Goal: Task Accomplishment & Management: Manage account settings

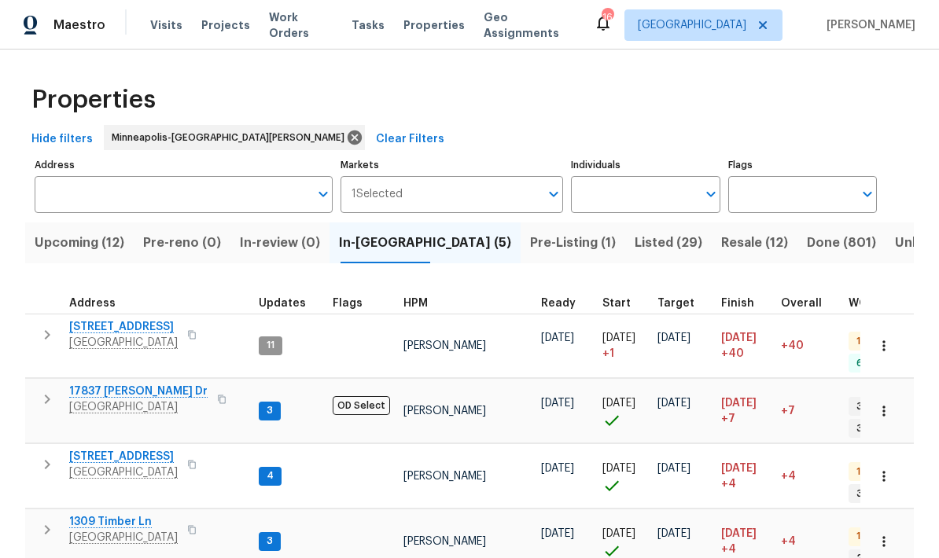
click at [80, 204] on input "Address" at bounding box center [172, 194] width 274 height 37
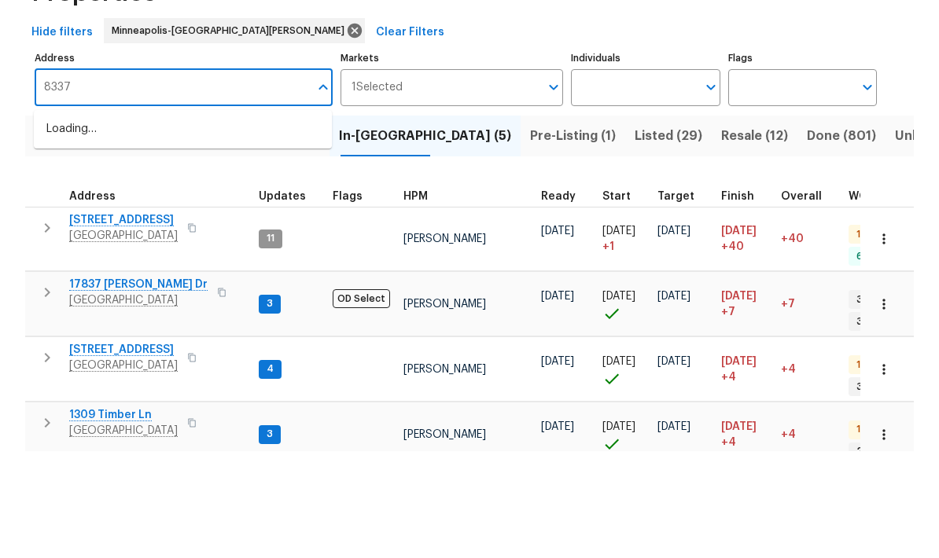
type input "8337"
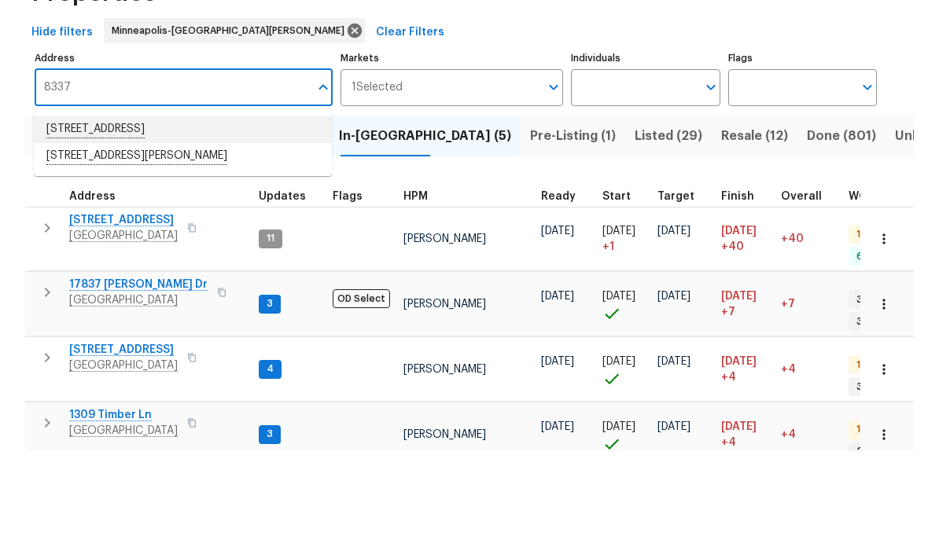
click at [84, 223] on li "8337 80th St S Cottage Grove MN 55016" at bounding box center [183, 236] width 298 height 27
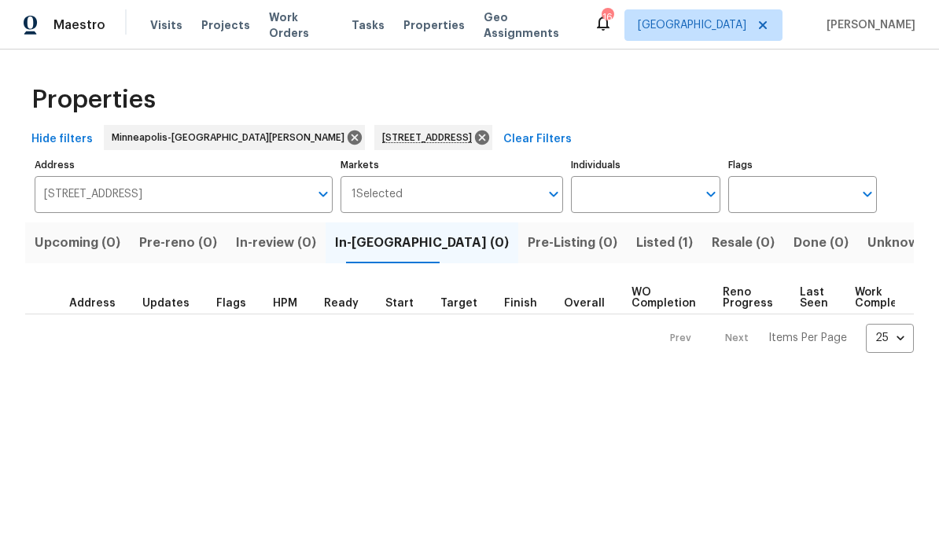
click at [626, 255] on button "Listed (1)" at bounding box center [663, 242] width 75 height 41
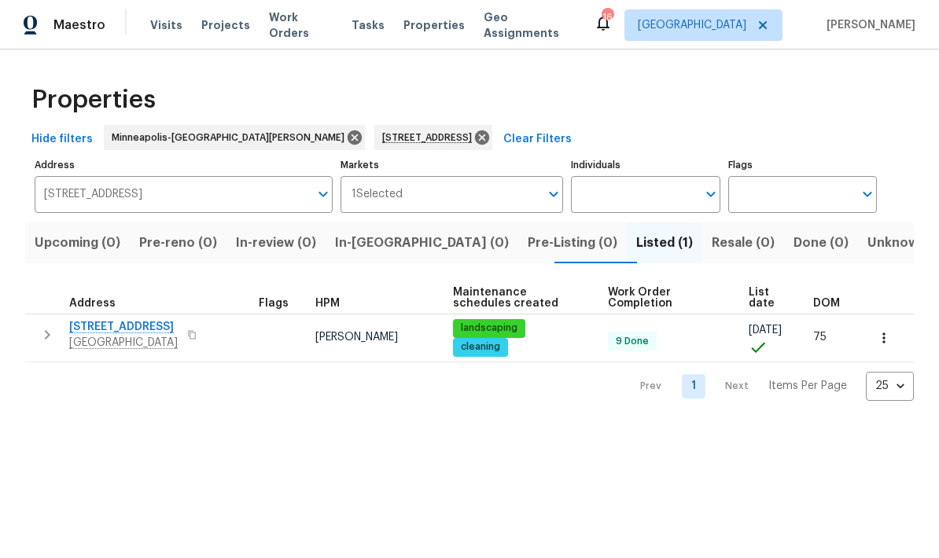
click at [89, 335] on span "8337 80th St S" at bounding box center [123, 327] width 108 height 16
click at [475, 141] on icon at bounding box center [482, 137] width 14 height 14
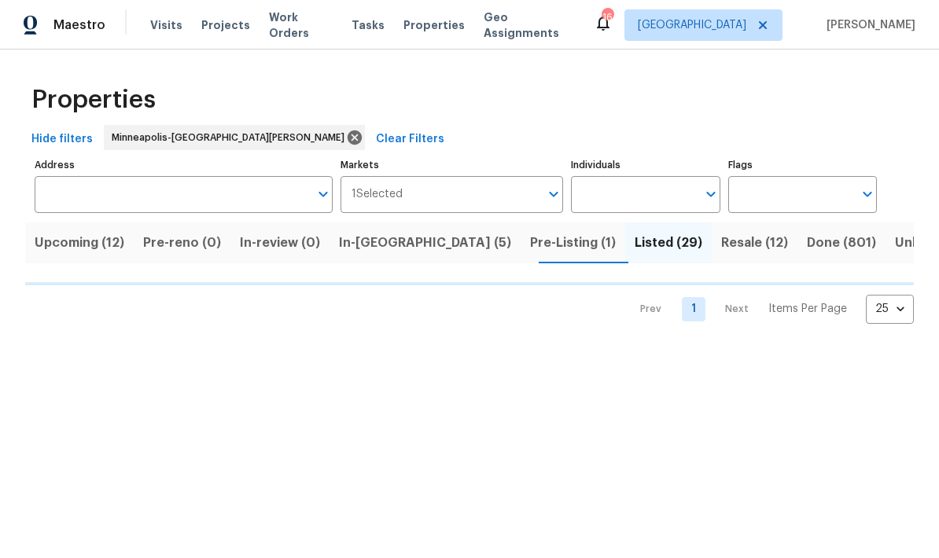
click at [375, 251] on span "In-reno (5)" at bounding box center [425, 243] width 172 height 22
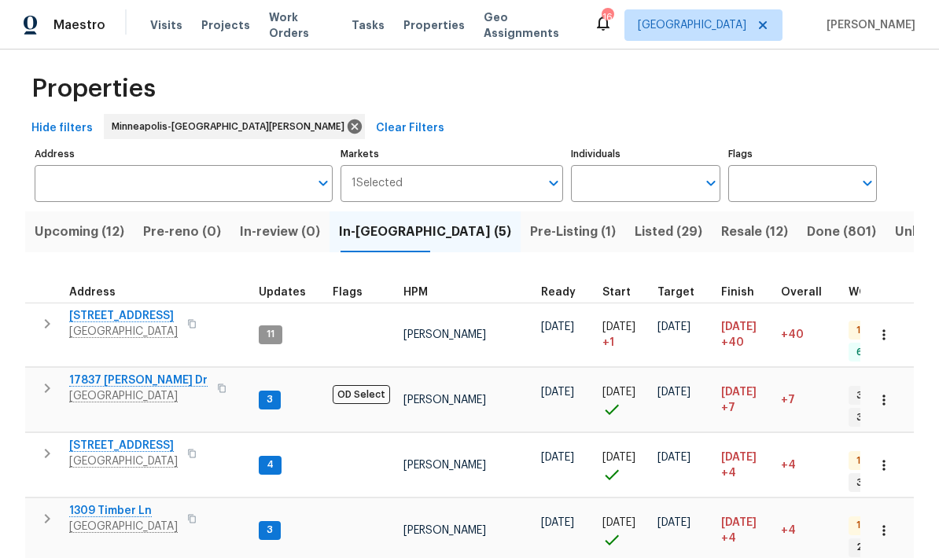
scroll to position [10, 0]
click at [95, 439] on span "5167 148th St W" at bounding box center [123, 447] width 108 height 16
click at [530, 241] on span "Pre-Listing (1)" at bounding box center [573, 233] width 86 height 22
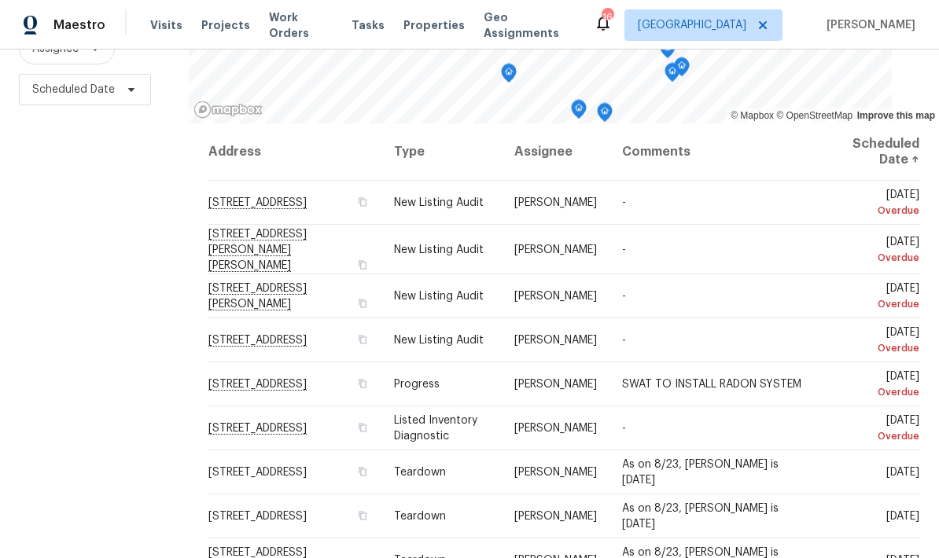
scroll to position [208, 0]
click at [0, 0] on icon at bounding box center [0, 0] width 0 height 0
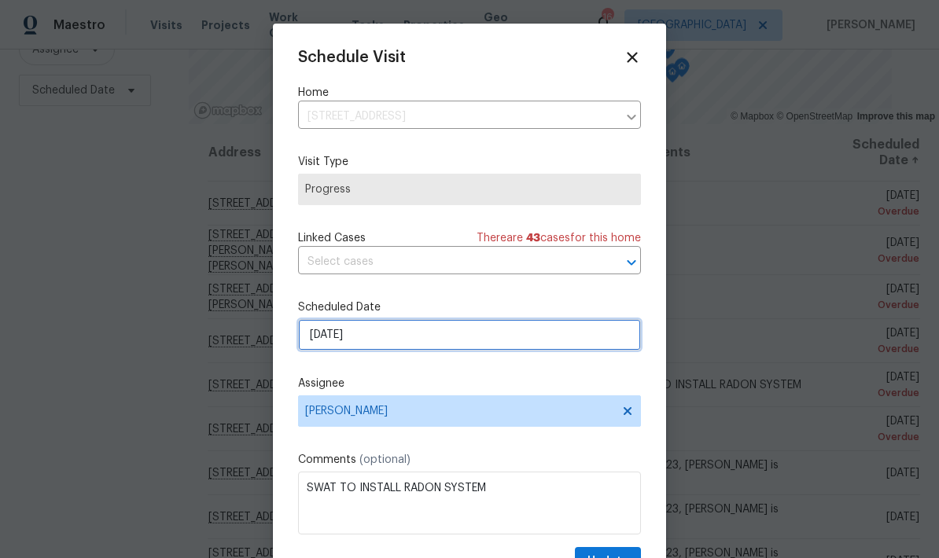
click at [391, 344] on input "[DATE]" at bounding box center [469, 334] width 343 height 31
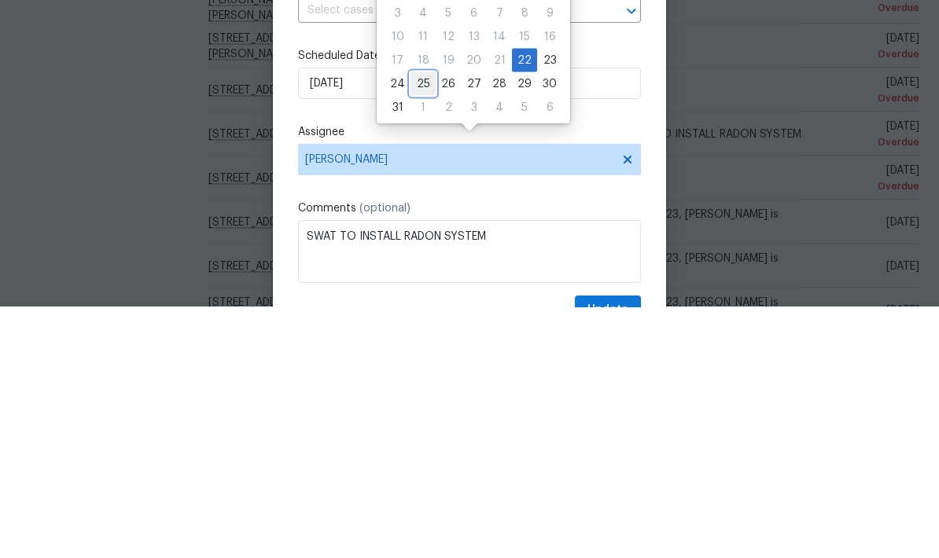
click at [417, 324] on div "25" at bounding box center [422, 335] width 25 height 22
type input "[DATE]"
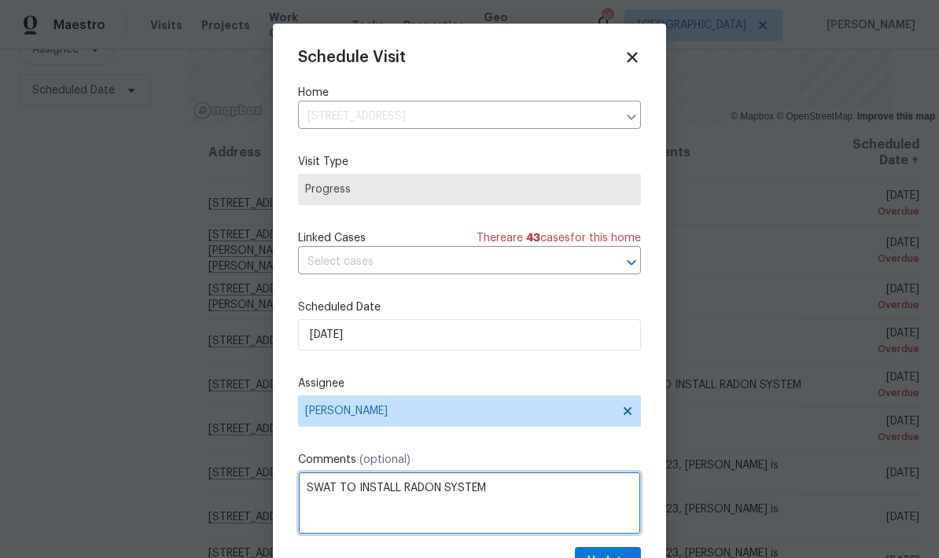
click at [500, 491] on textarea "SWAT TO INSTALL RADON SYSTEM" at bounding box center [469, 503] width 343 height 63
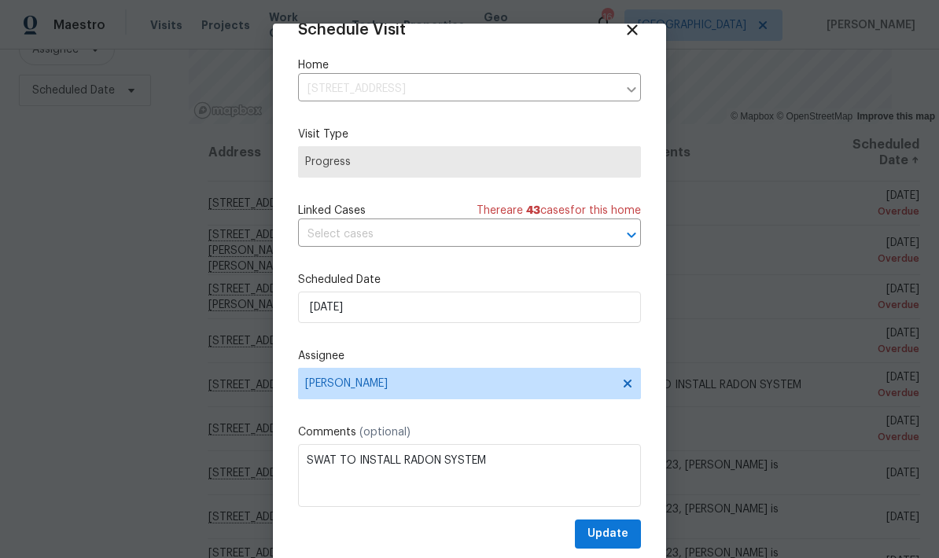
scroll to position [31, 0]
click at [487, 455] on textarea "SWAT TO INSTALL RADON SYSTEM" at bounding box center [469, 475] width 343 height 63
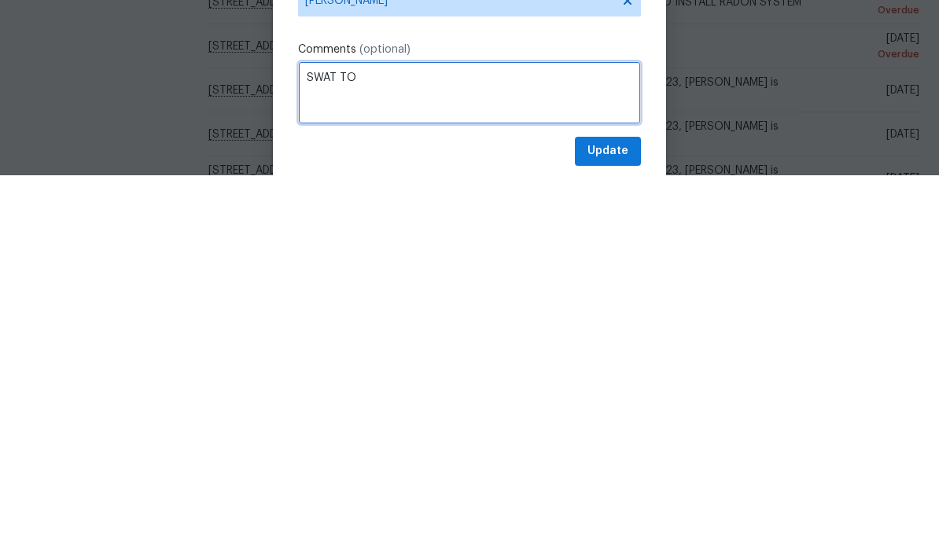
type textarea "SWAT"
type textarea "Meet GC"
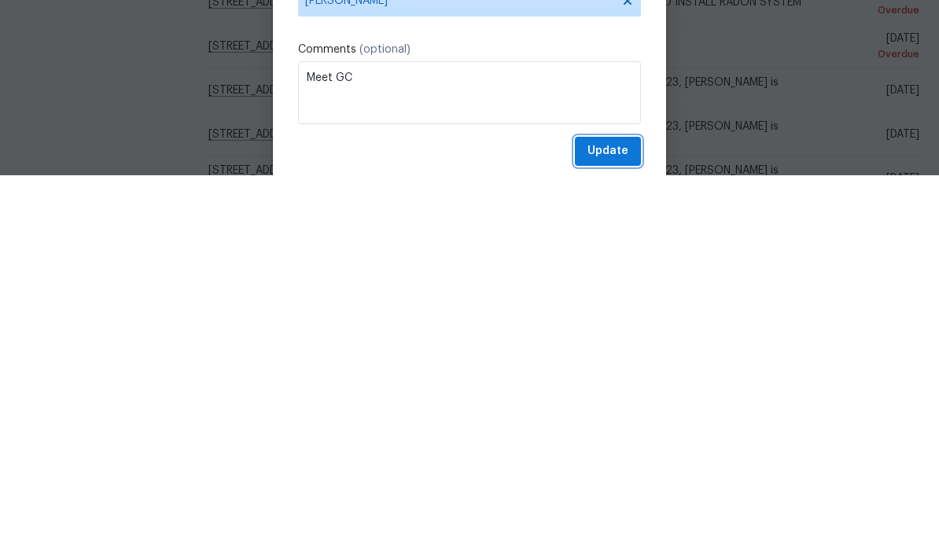
click at [596, 524] on span "Update" at bounding box center [607, 534] width 41 height 20
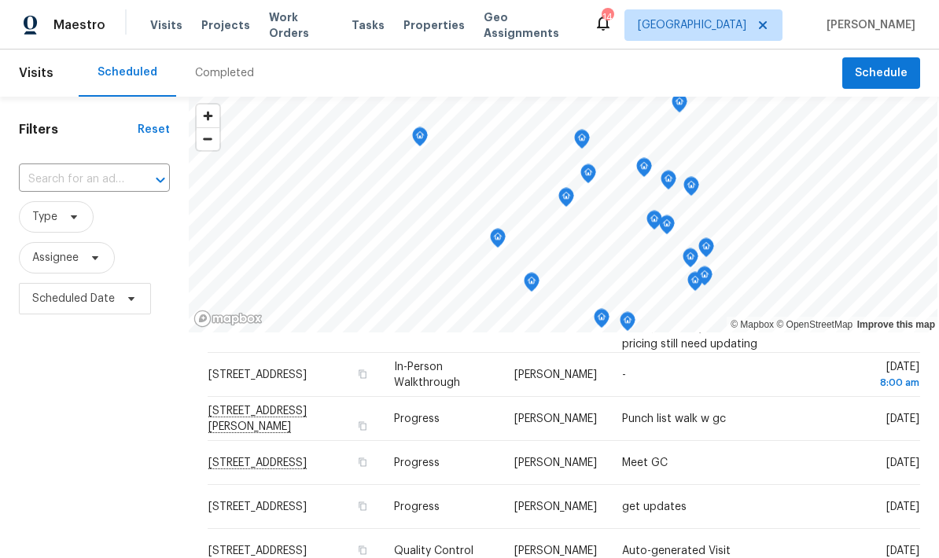
scroll to position [0, 0]
click at [42, 167] on input "text" at bounding box center [72, 179] width 107 height 24
type input "14231"
click at [41, 203] on li "[STREET_ADDRESS]" at bounding box center [95, 216] width 152 height 26
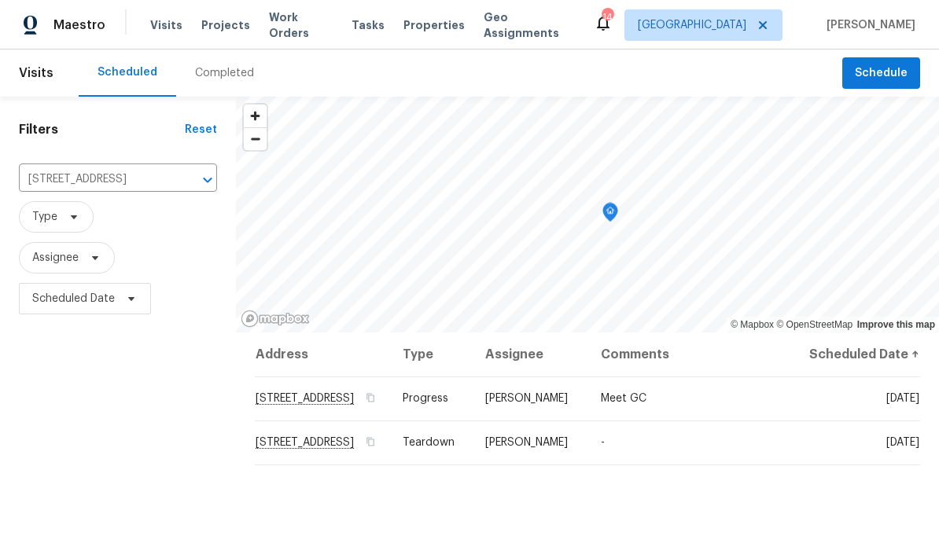
click at [178, 184] on button "Clear" at bounding box center [187, 180] width 22 height 22
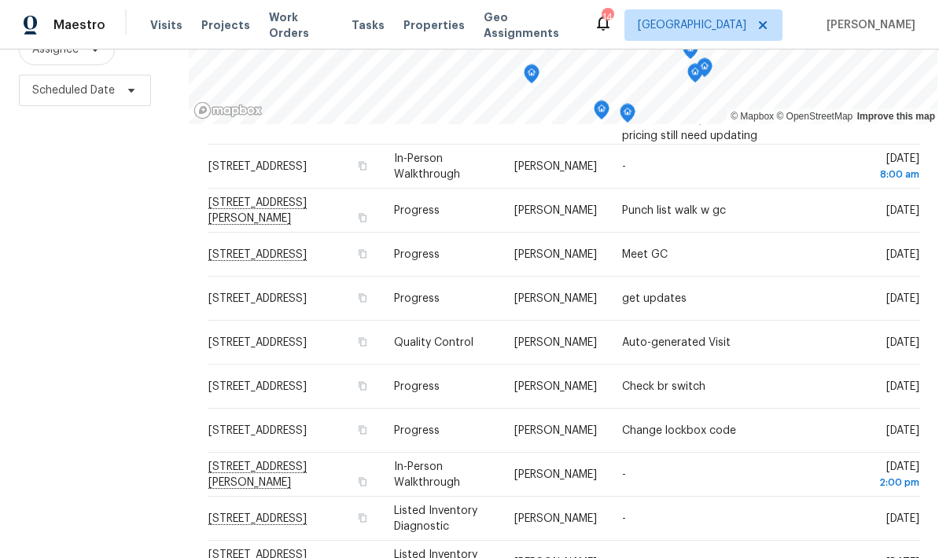
scroll to position [63, 0]
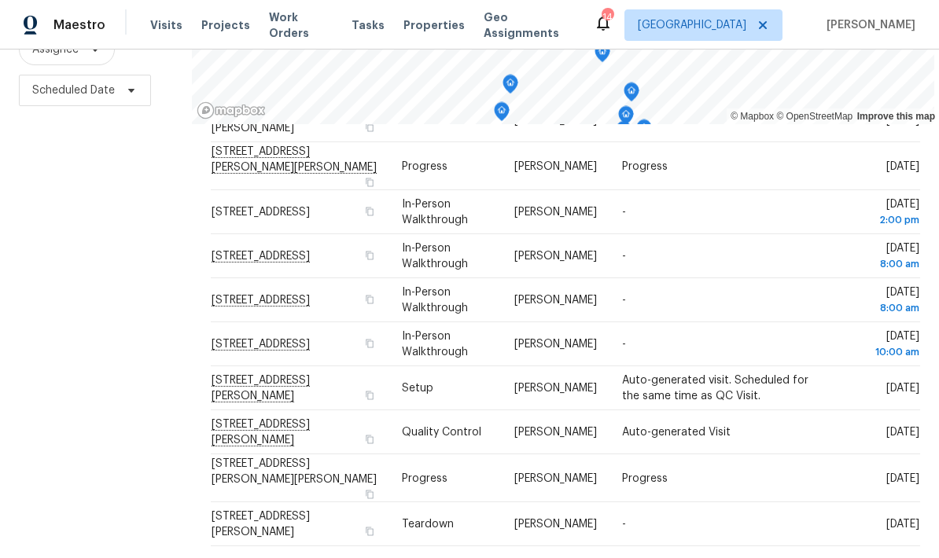
scroll to position [483, 0]
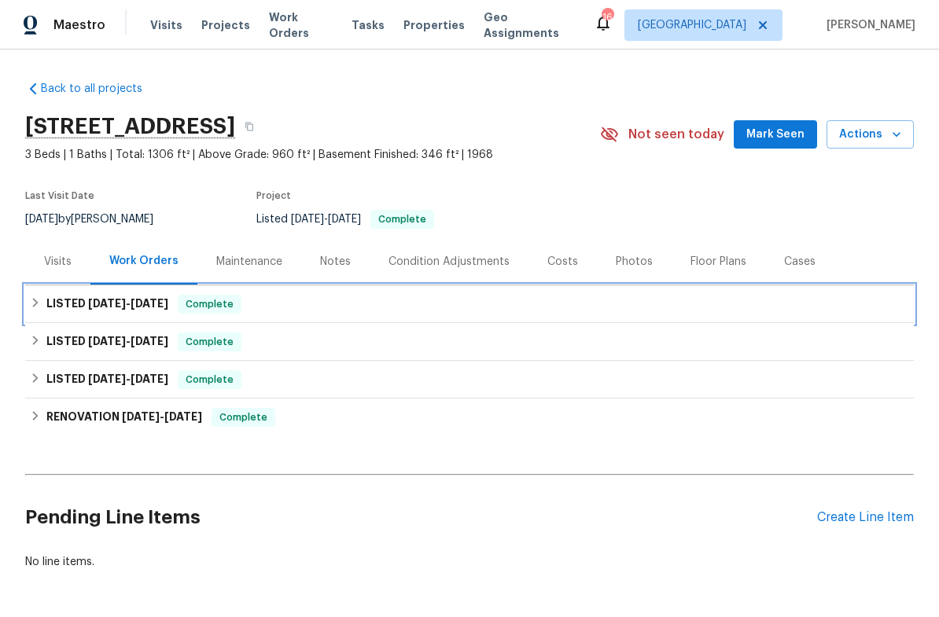
click at [54, 307] on h6 "LISTED 8/1/25 - 8/8/25" at bounding box center [107, 304] width 122 height 19
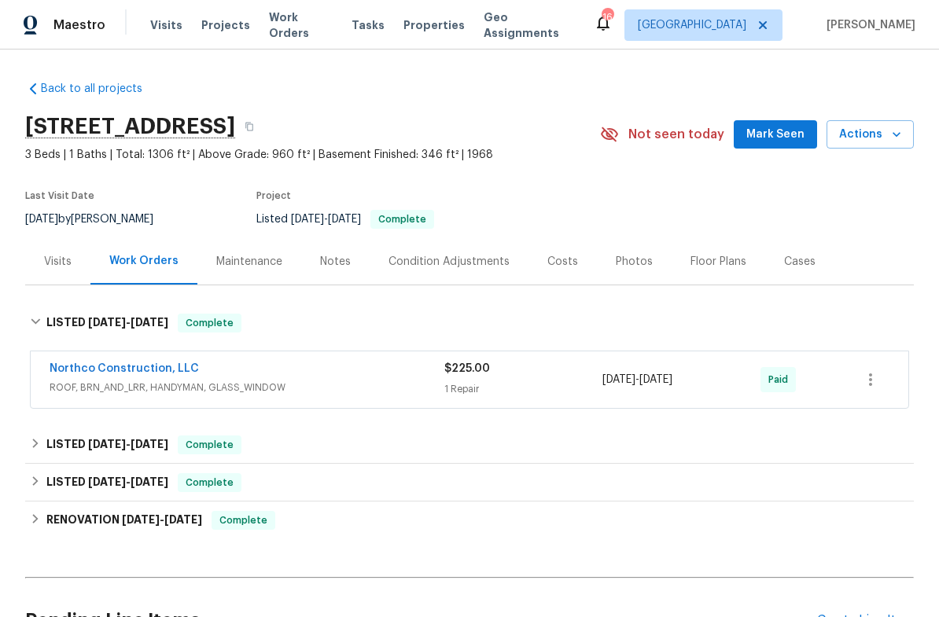
click at [84, 373] on link "Northco Construction, LLC" at bounding box center [124, 368] width 149 height 11
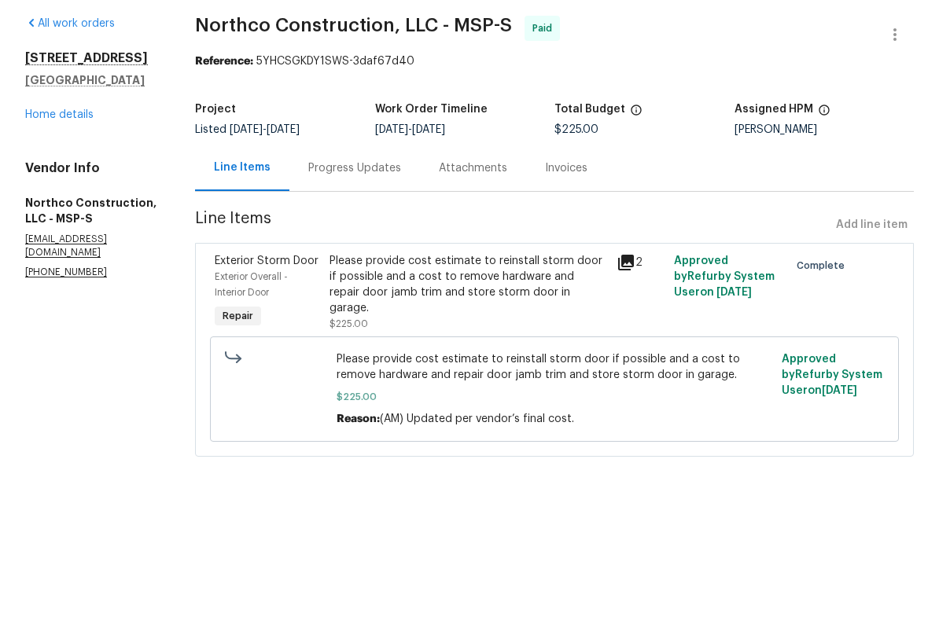
click at [25, 168] on link "Home details" at bounding box center [59, 173] width 68 height 11
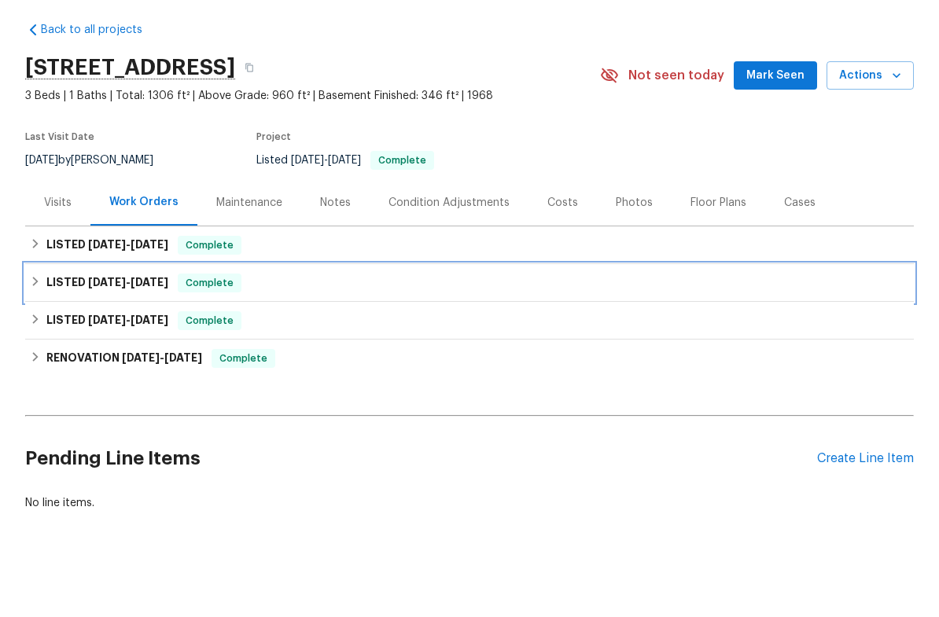
click at [54, 323] on div "LISTED 7/22/25 - 7/30/25 Complete" at bounding box center [469, 342] width 888 height 38
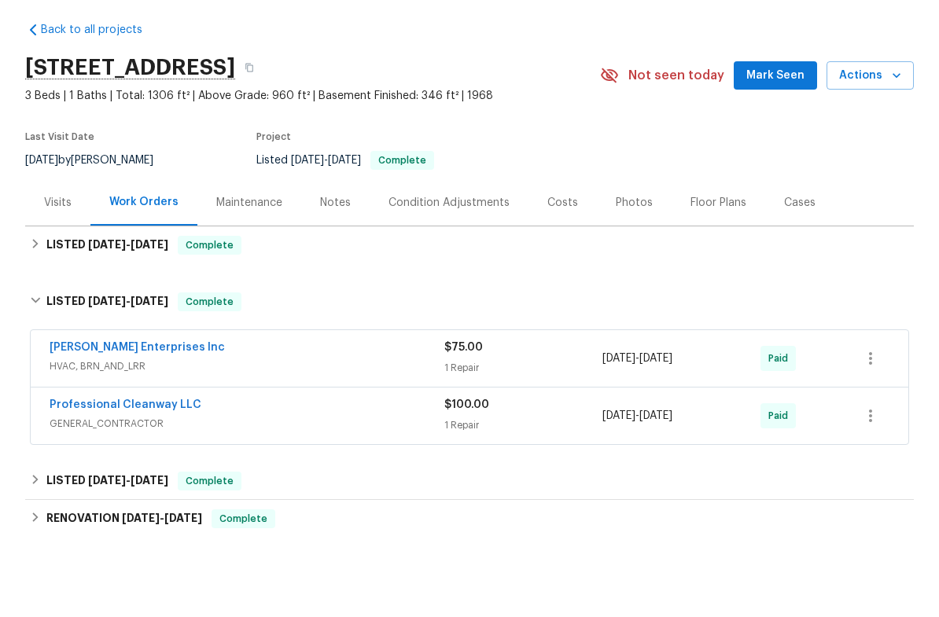
click at [111, 458] on link "Professional Cleanway LLC" at bounding box center [126, 463] width 152 height 11
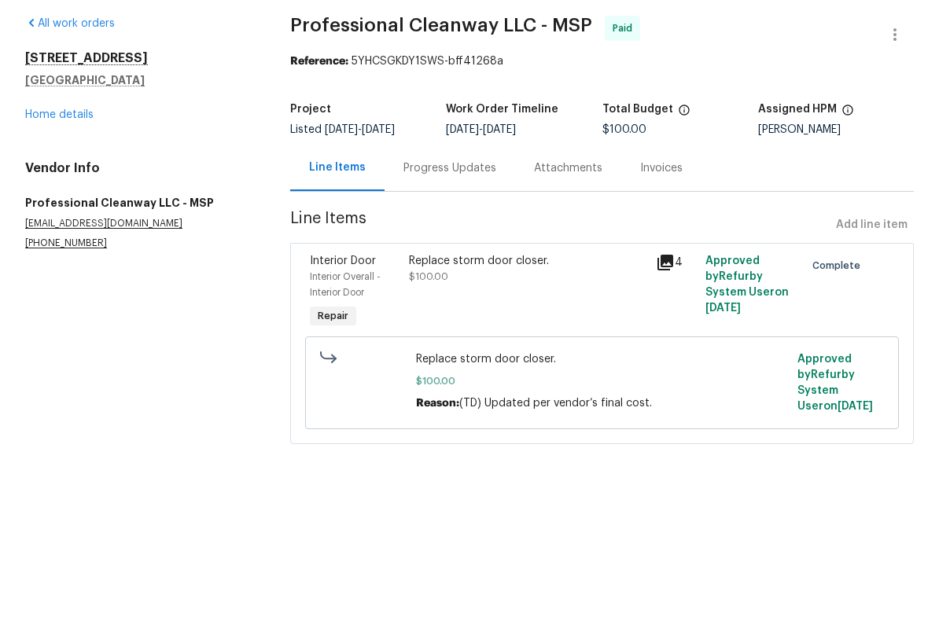
click at [41, 168] on link "Home details" at bounding box center [59, 173] width 68 height 11
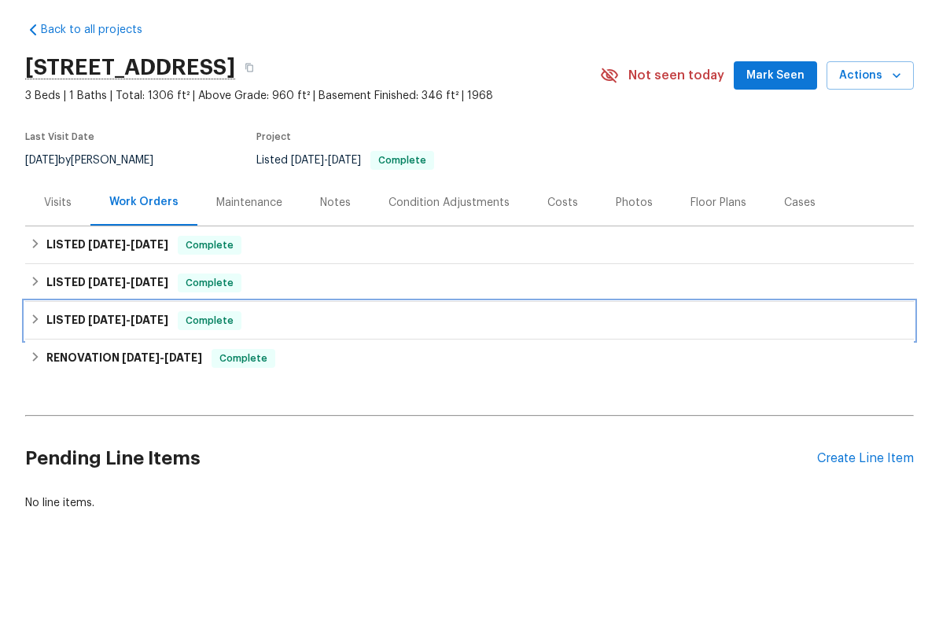
click at [61, 361] on div "LISTED 6/11/25 - 6/12/25 Complete" at bounding box center [469, 380] width 888 height 38
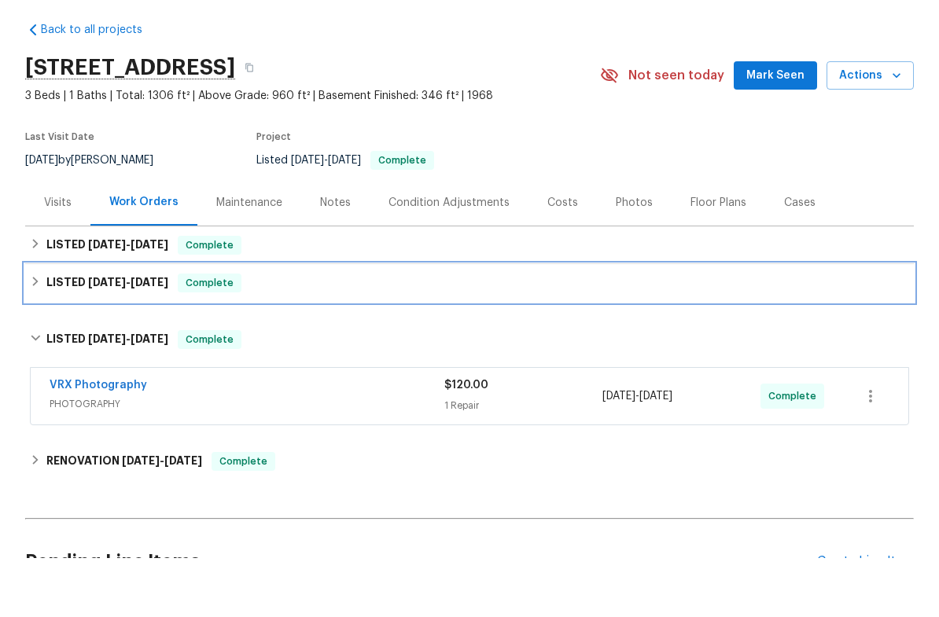
click at [59, 333] on h6 "LISTED 7/22/25 - 7/30/25" at bounding box center [107, 342] width 122 height 19
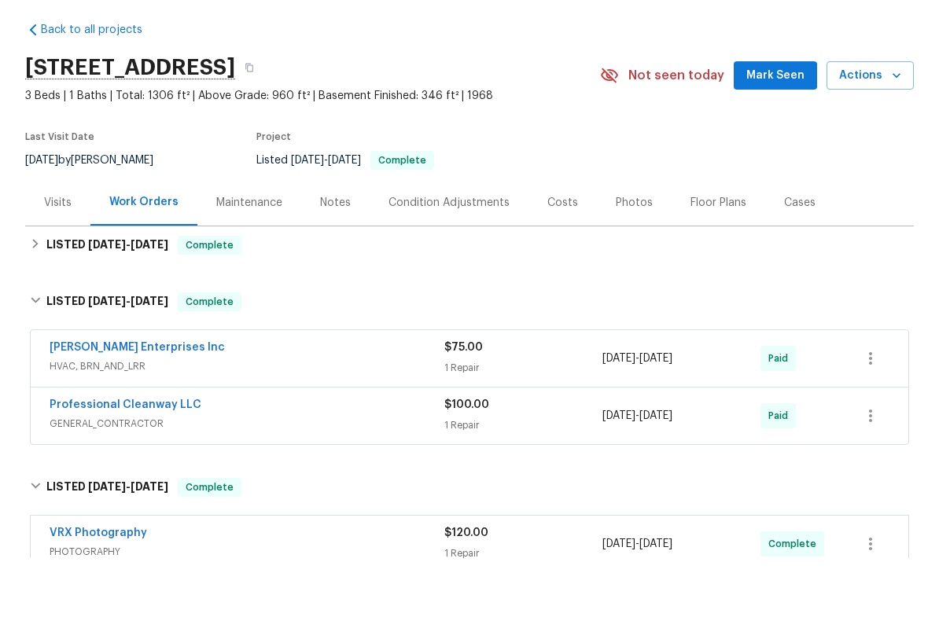
click at [71, 401] on link "Deschene Enterprises Inc" at bounding box center [137, 406] width 175 height 11
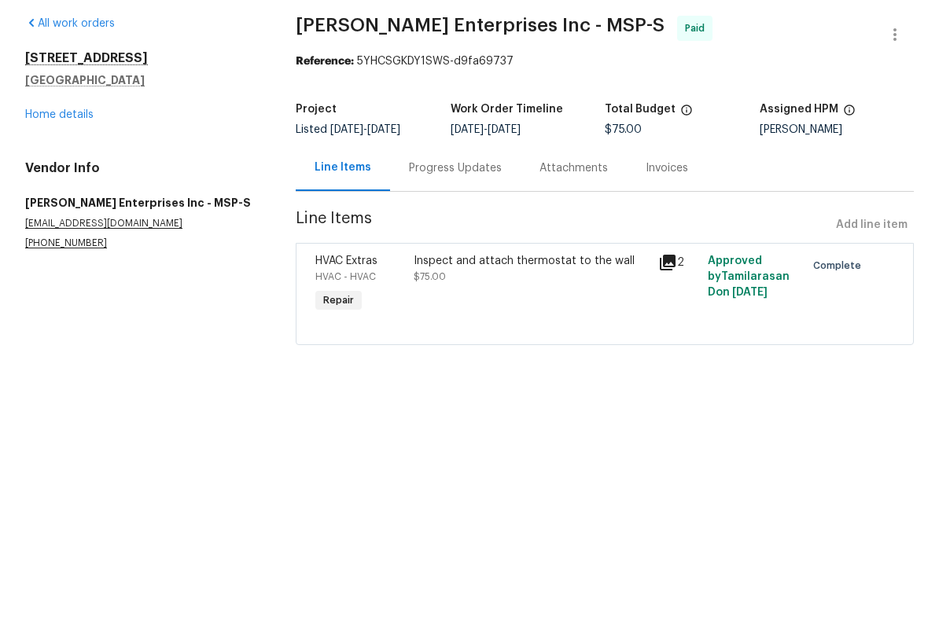
click at [49, 168] on link "Home details" at bounding box center [59, 173] width 68 height 11
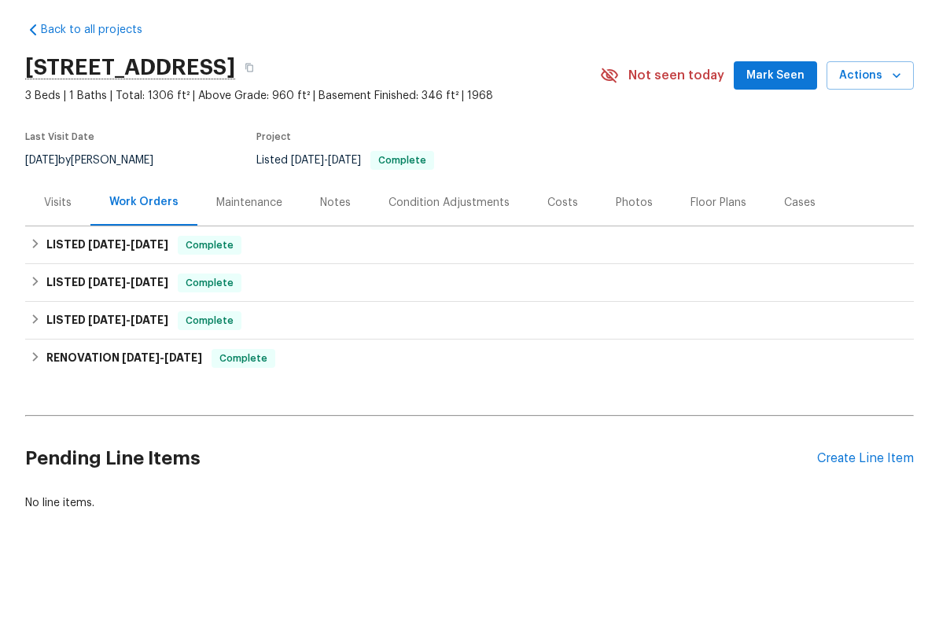
click at [38, 238] on div "Visits" at bounding box center [57, 261] width 65 height 46
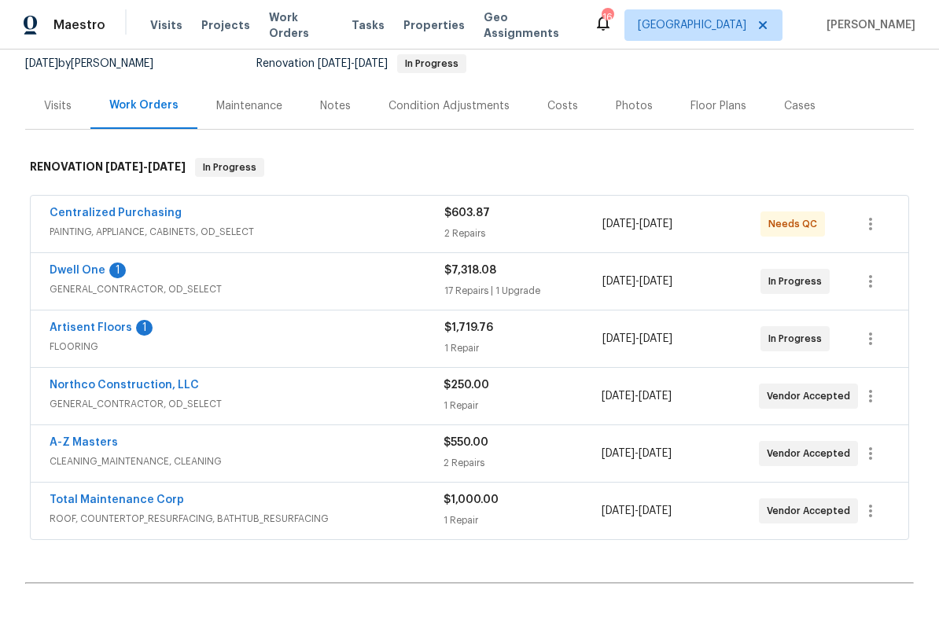
scroll to position [156, 0]
click at [875, 274] on icon "button" at bounding box center [870, 280] width 19 height 19
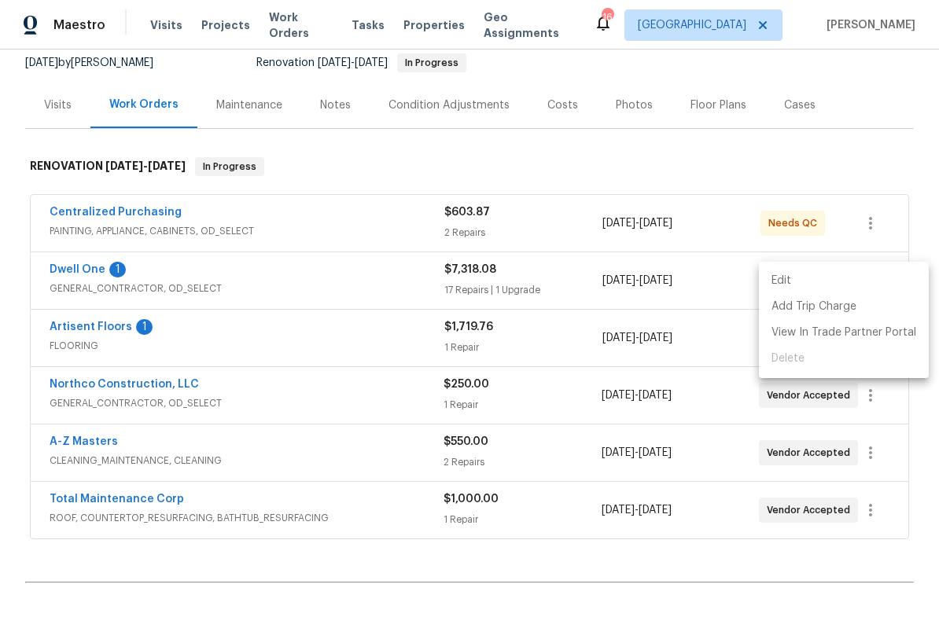
click at [792, 277] on li "Edit" at bounding box center [844, 281] width 170 height 26
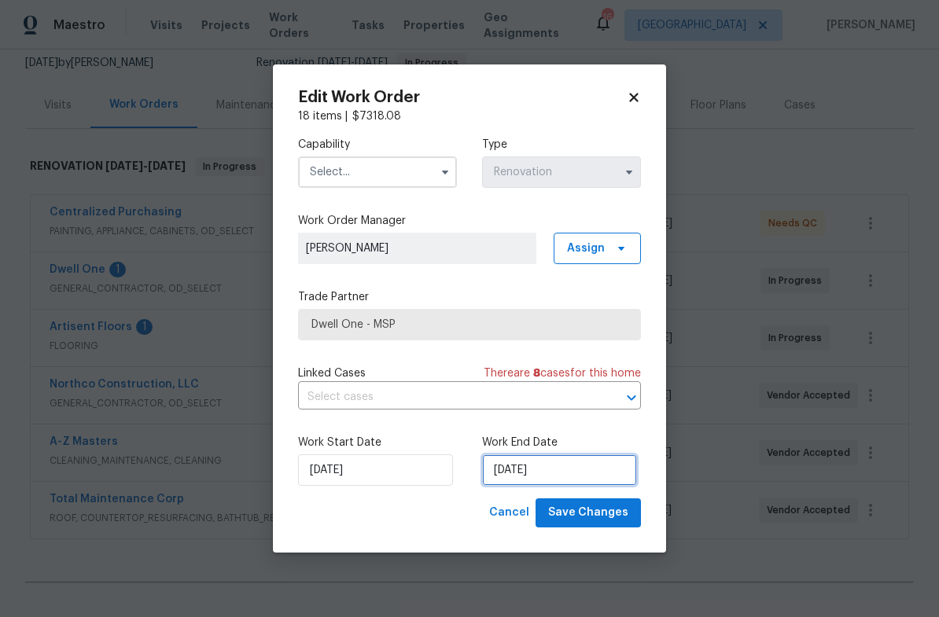
click at [553, 469] on input "8/21/2025" at bounding box center [559, 469] width 155 height 31
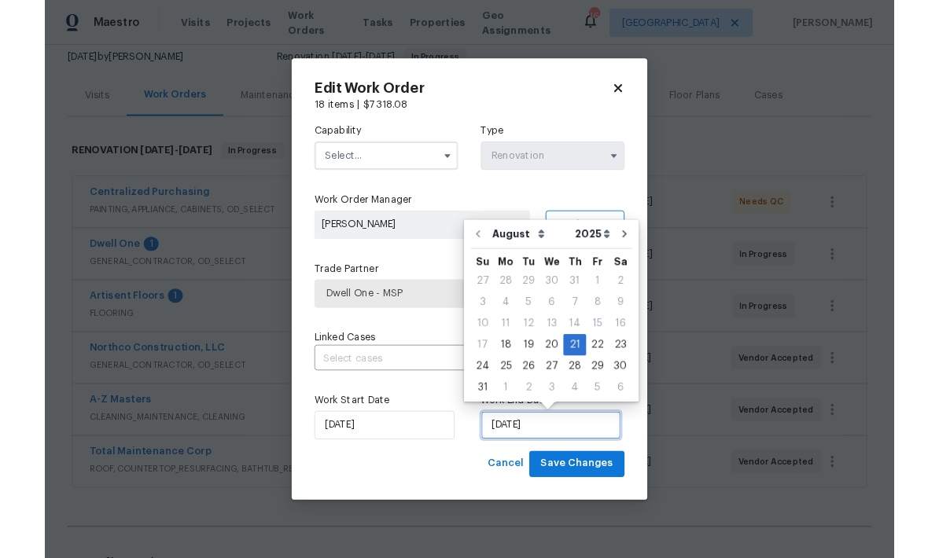
scroll to position [1, 0]
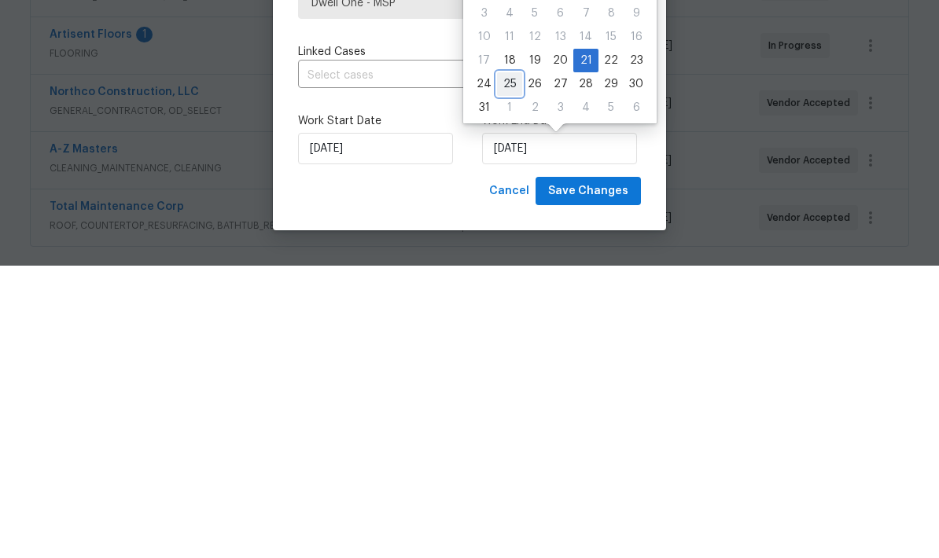
click at [508, 366] on div "25" at bounding box center [509, 377] width 25 height 22
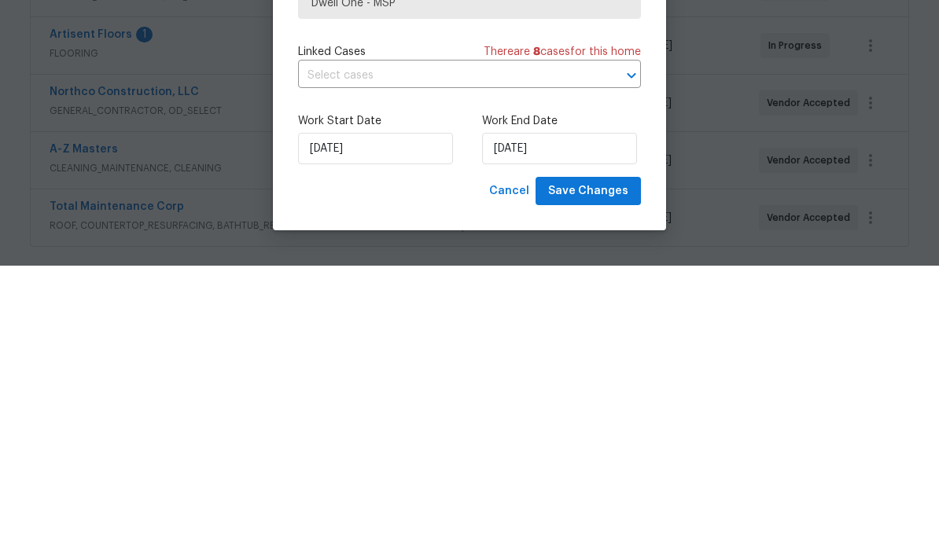
type input "[DATE]"
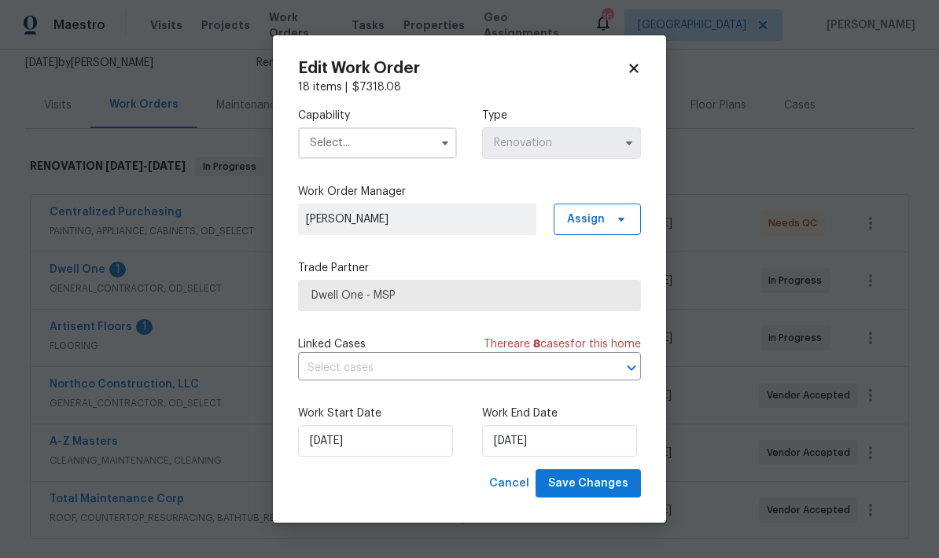
click at [330, 149] on input "text" at bounding box center [377, 142] width 159 height 31
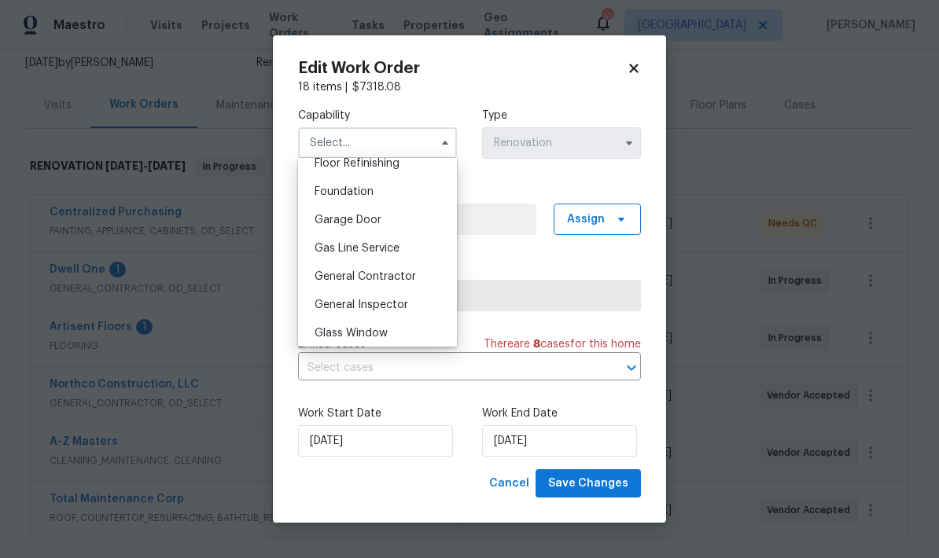
scroll to position [673, 0]
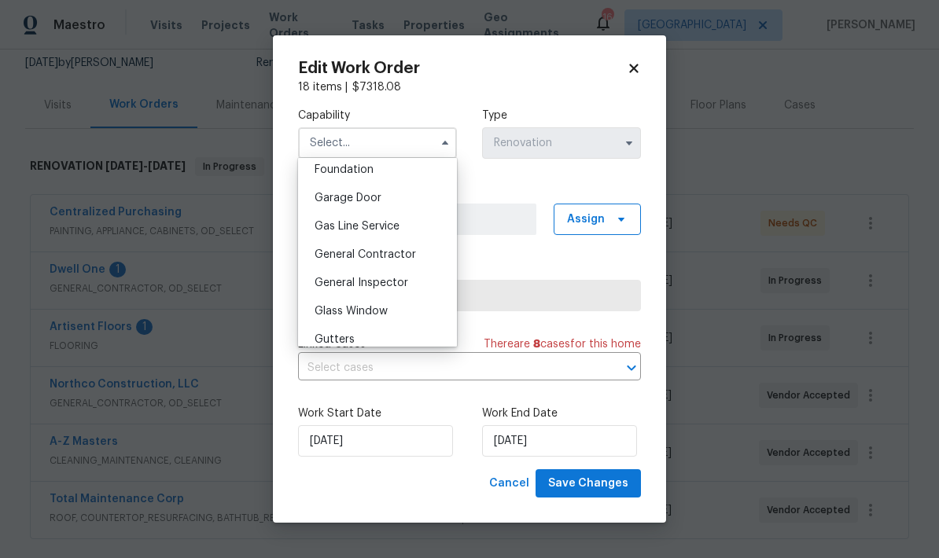
click at [332, 259] on span "General Contractor" at bounding box center [364, 254] width 101 height 11
type input "General Contractor"
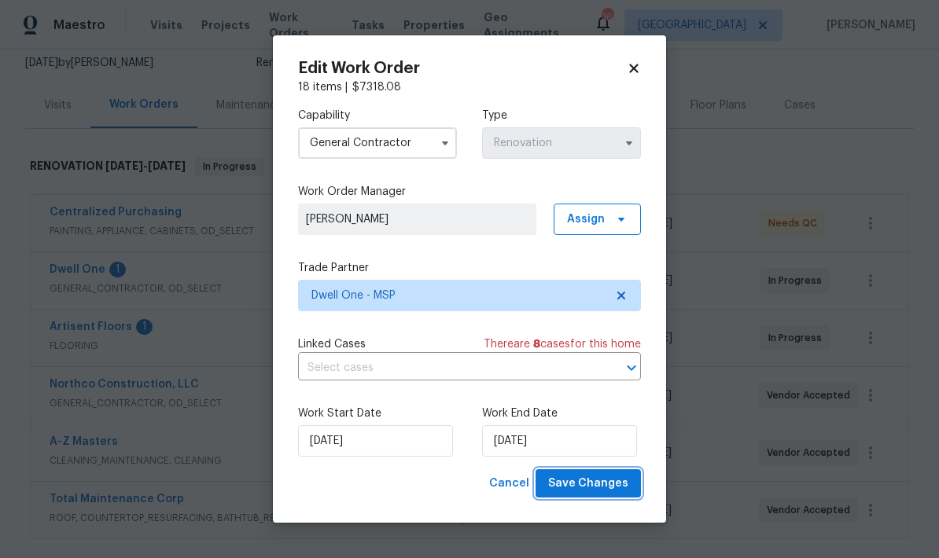
click at [568, 482] on span "Save Changes" at bounding box center [588, 484] width 80 height 20
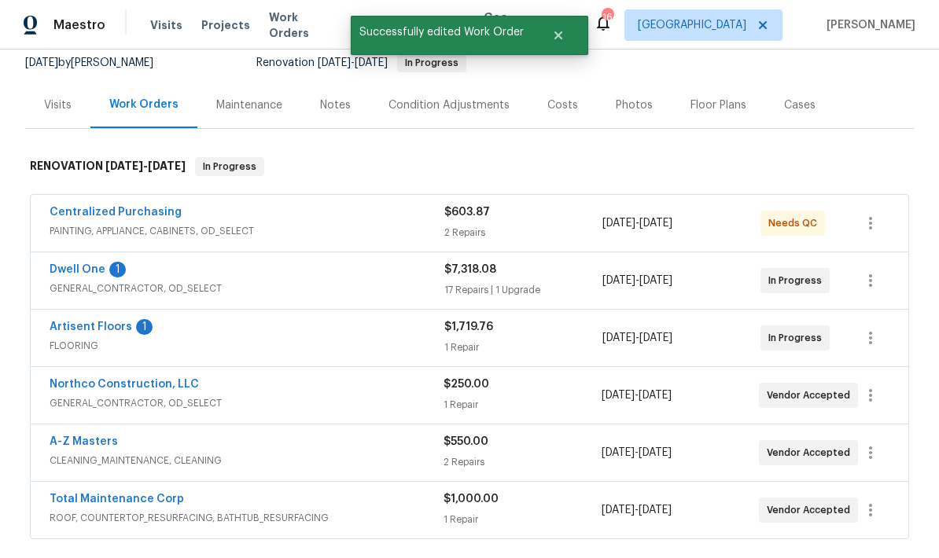
click at [67, 264] on link "Dwell One" at bounding box center [78, 269] width 56 height 11
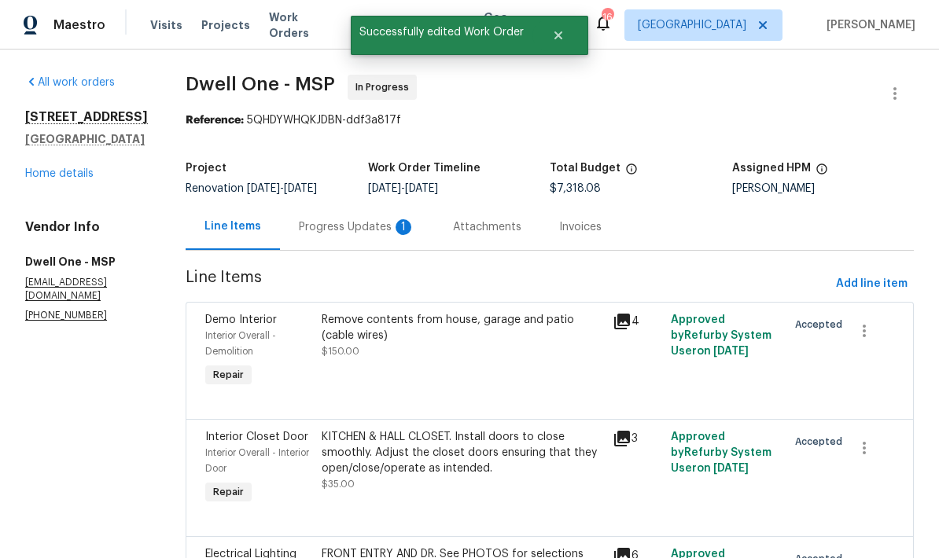
click at [299, 226] on div "Progress Updates 1" at bounding box center [357, 227] width 116 height 16
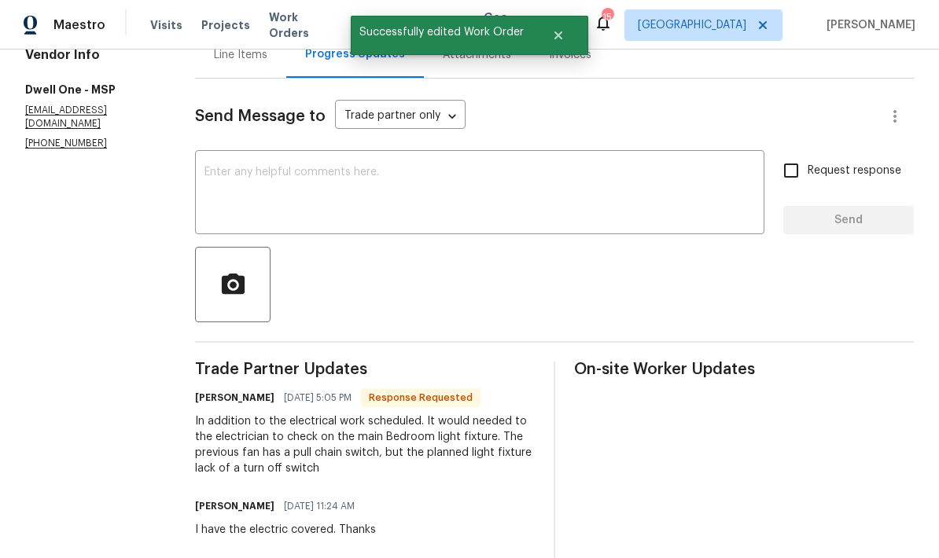
scroll to position [174, 0]
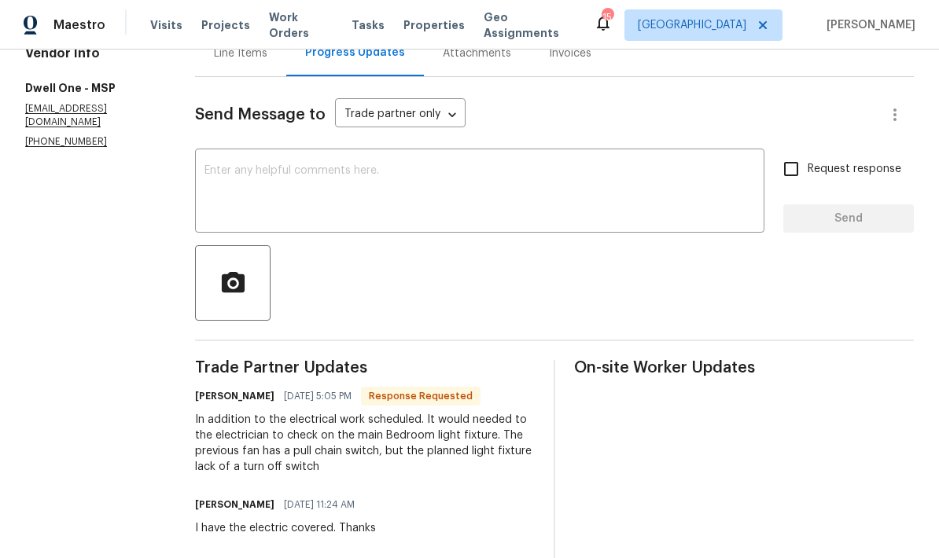
click at [224, 171] on textarea at bounding box center [479, 192] width 550 height 55
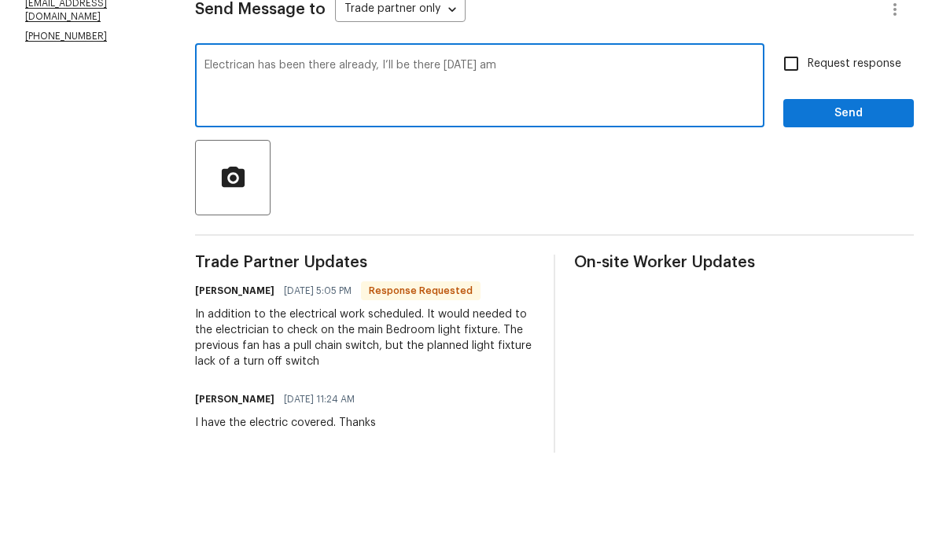
type textarea "Electrican has been there already, I’ll be there Monday am"
click at [790, 152] on input "Request response" at bounding box center [790, 168] width 33 height 33
checkbox input "true"
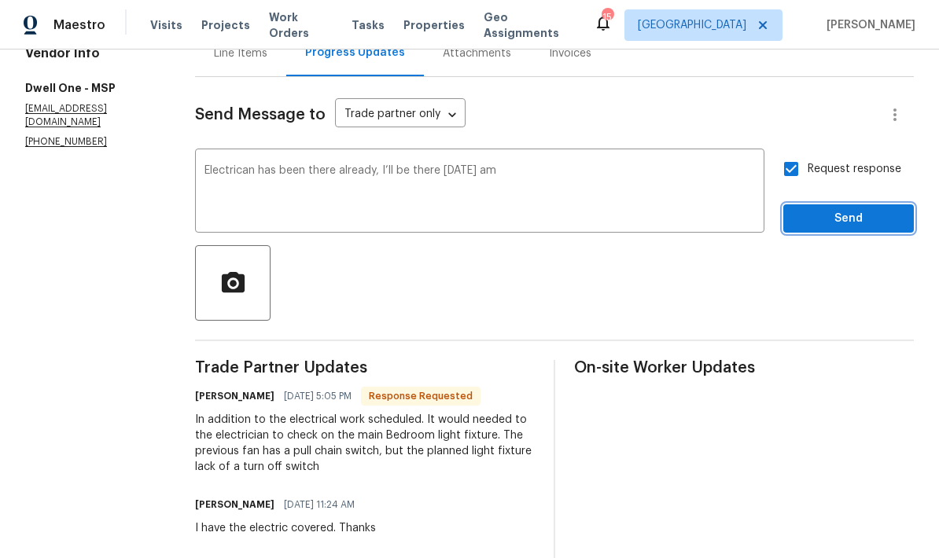
click at [859, 209] on span "Send" at bounding box center [847, 219] width 105 height 20
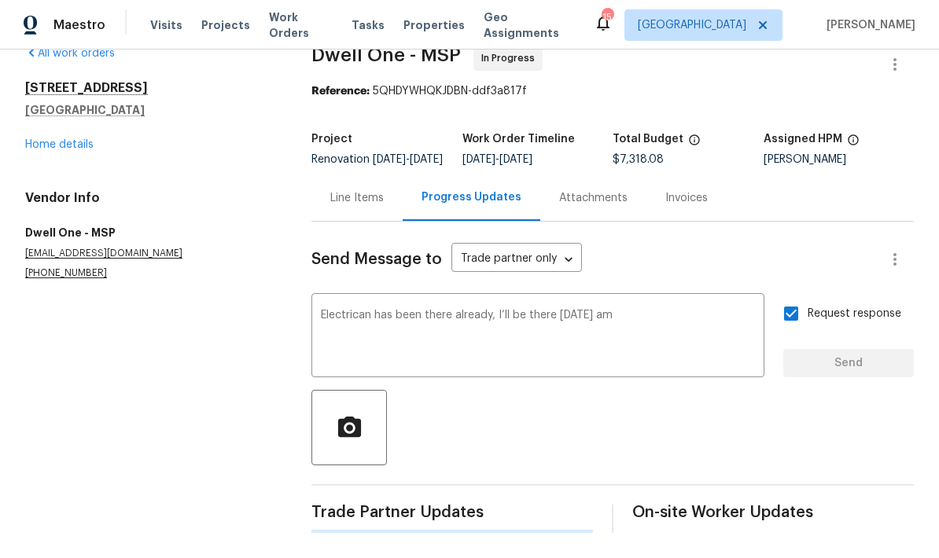
scroll to position [0, 0]
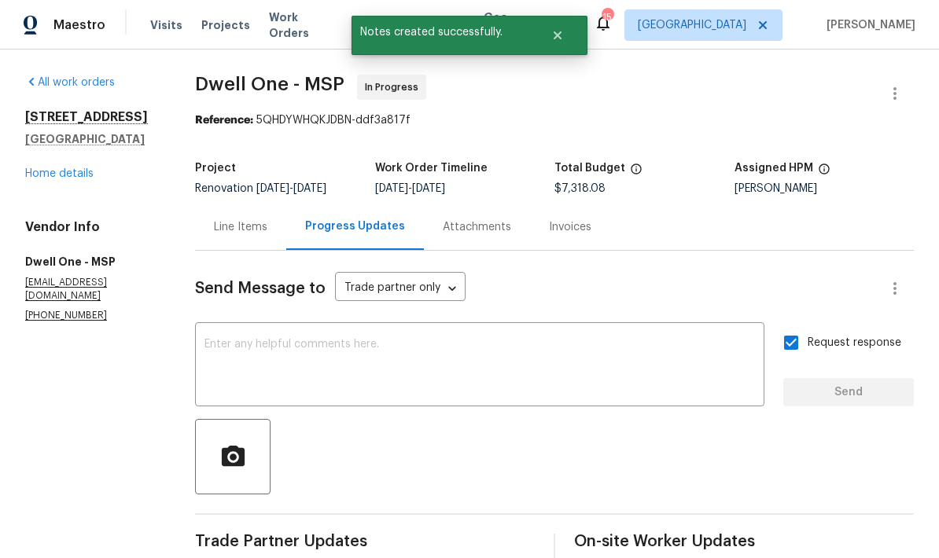
click at [36, 168] on link "Home details" at bounding box center [59, 173] width 68 height 11
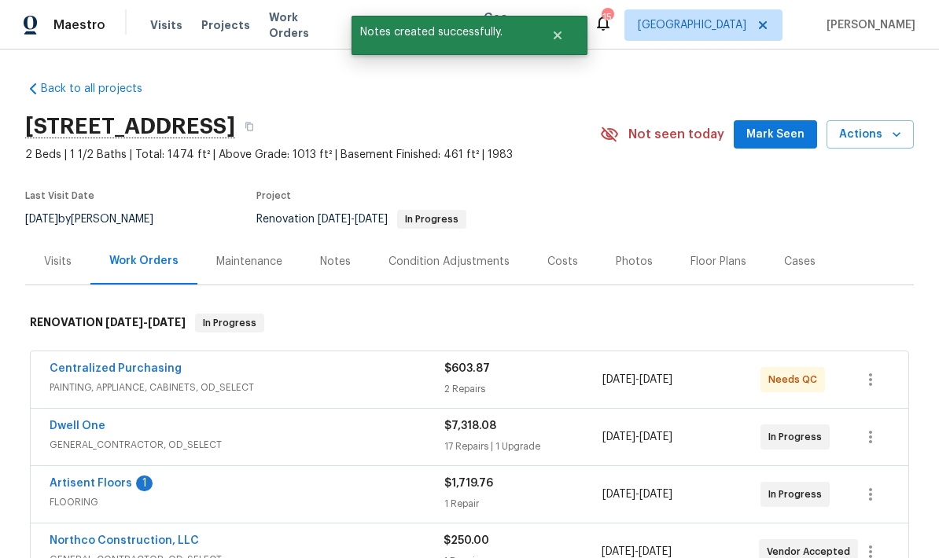
click at [75, 478] on link "Artisent Floors" at bounding box center [91, 483] width 83 height 11
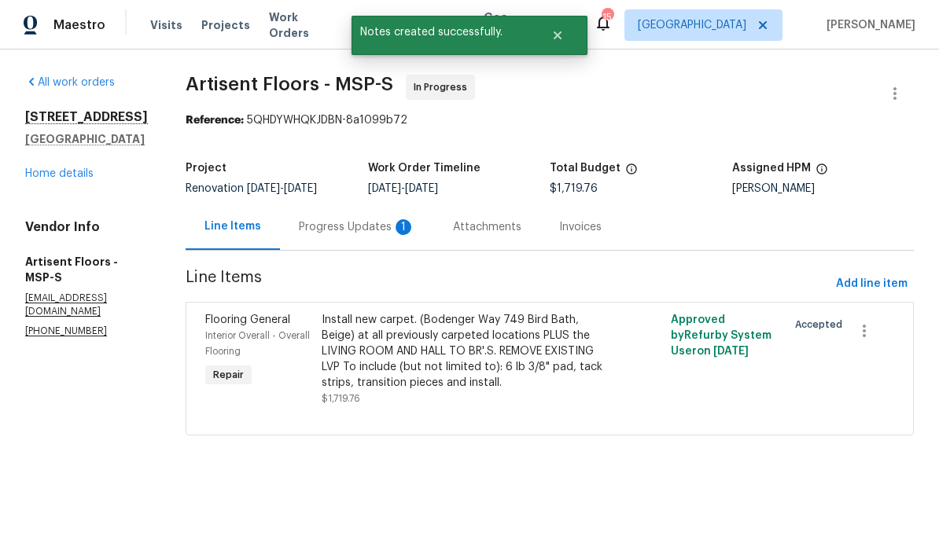
click at [325, 233] on div "Progress Updates 1" at bounding box center [357, 227] width 116 height 16
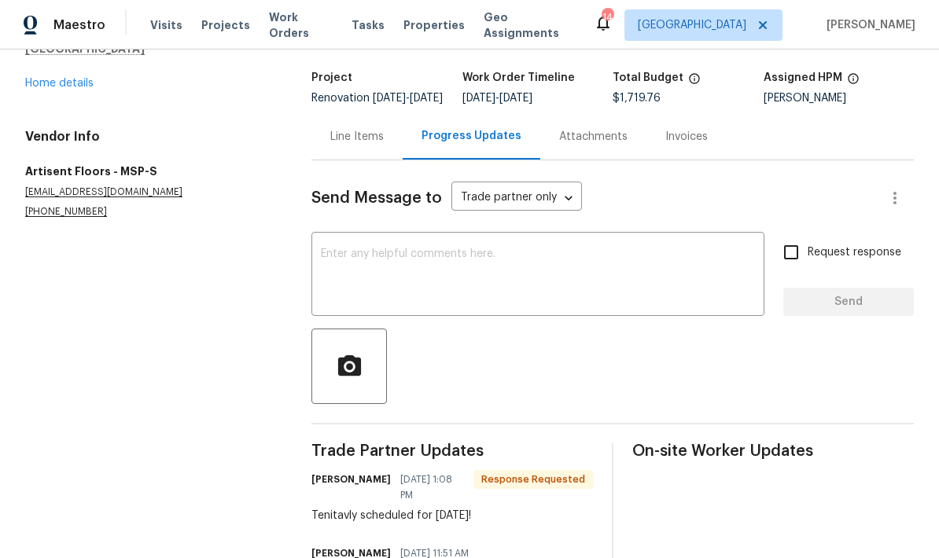
scroll to position [72, 0]
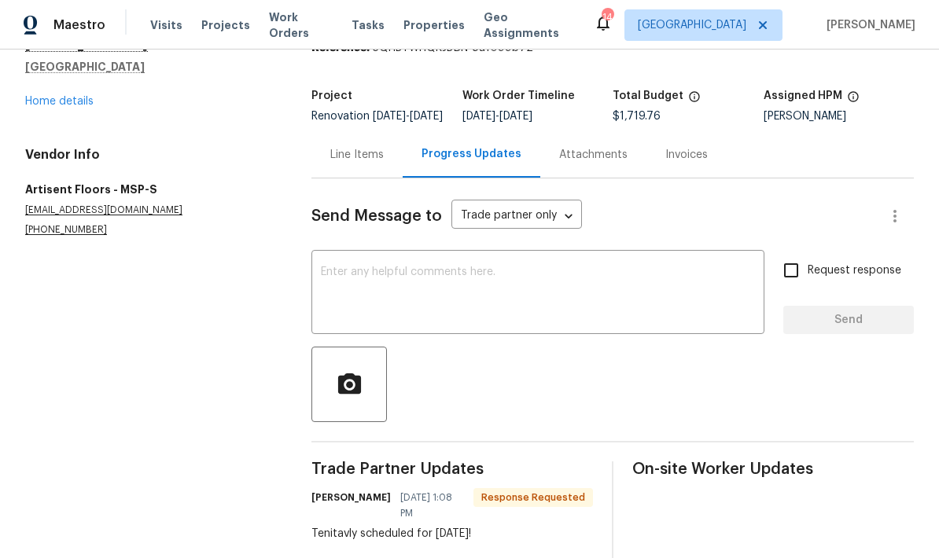
click at [35, 102] on link "Home details" at bounding box center [59, 101] width 68 height 11
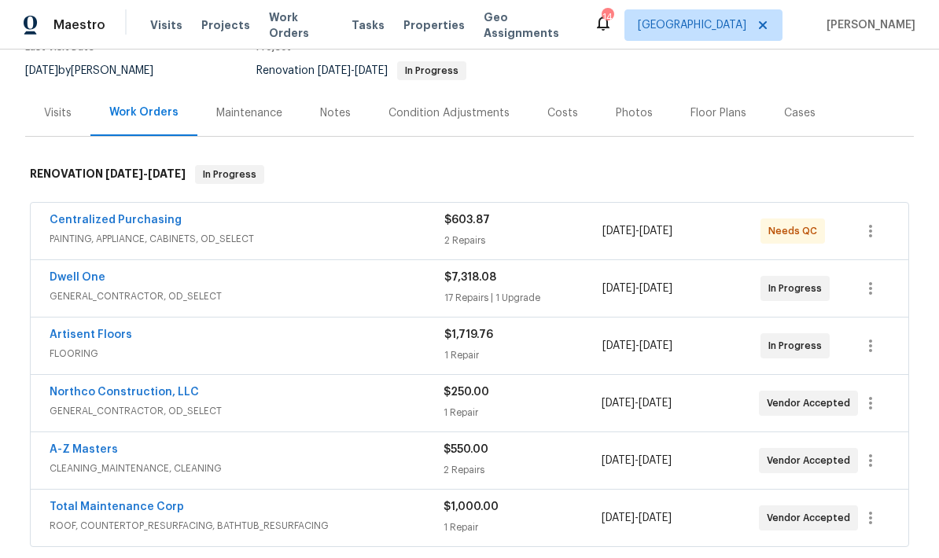
scroll to position [152, 0]
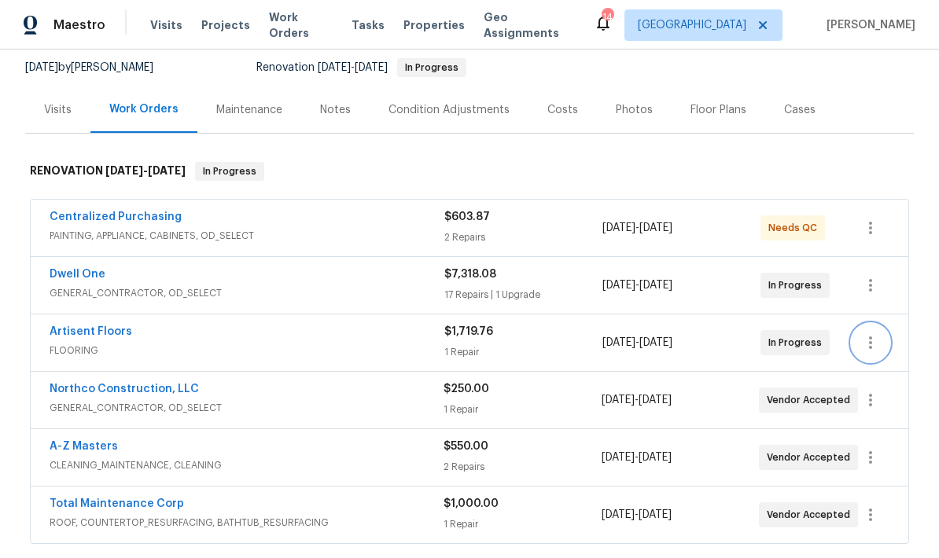
click at [876, 344] on icon "button" at bounding box center [870, 342] width 19 height 19
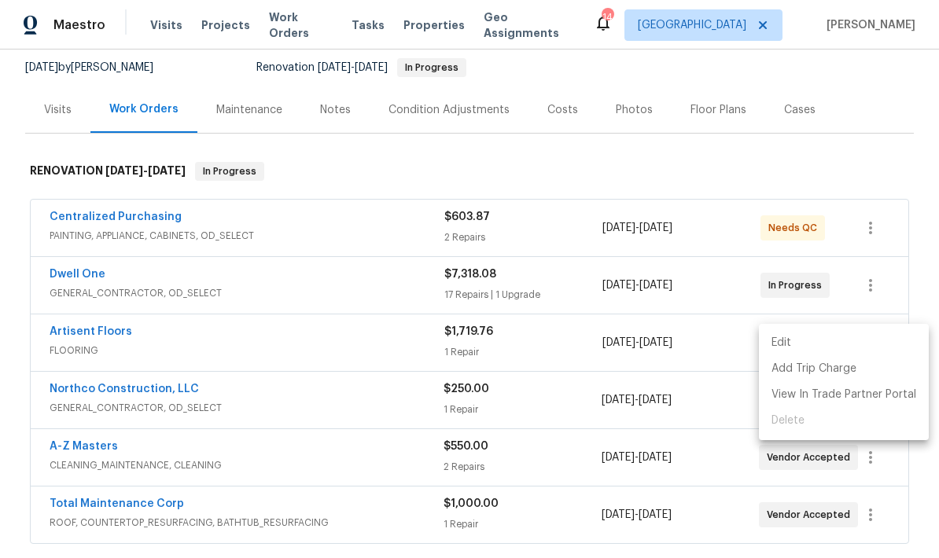
click at [781, 344] on li "Edit" at bounding box center [844, 343] width 170 height 26
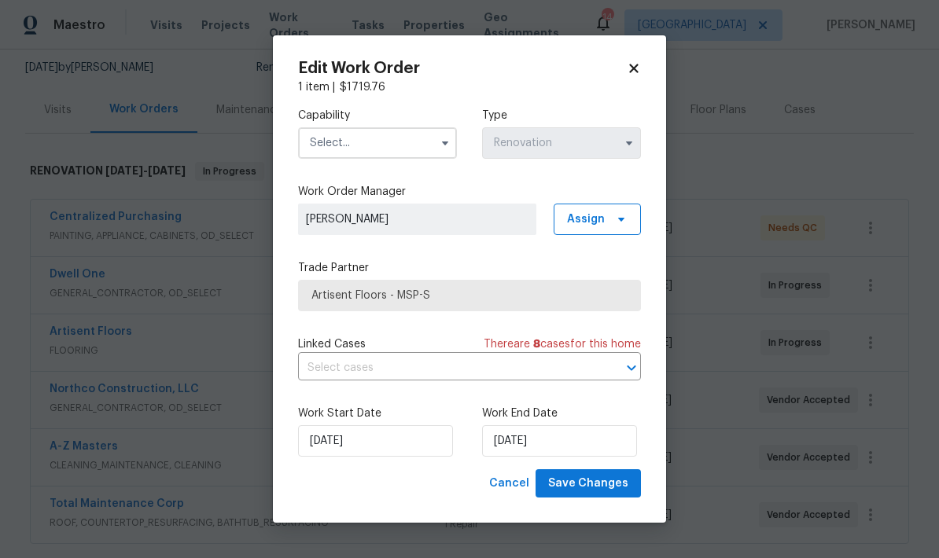
click at [322, 145] on input "text" at bounding box center [377, 142] width 159 height 31
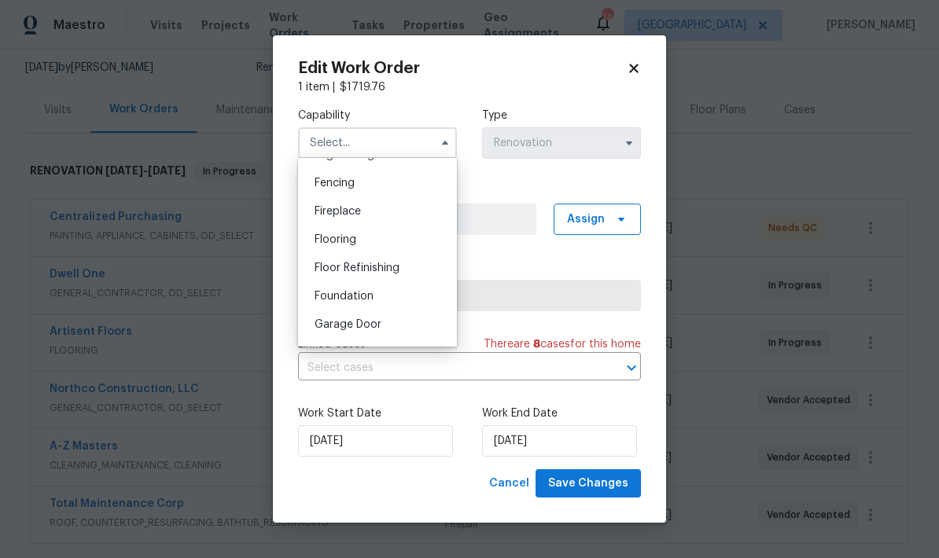
scroll to position [568, 0]
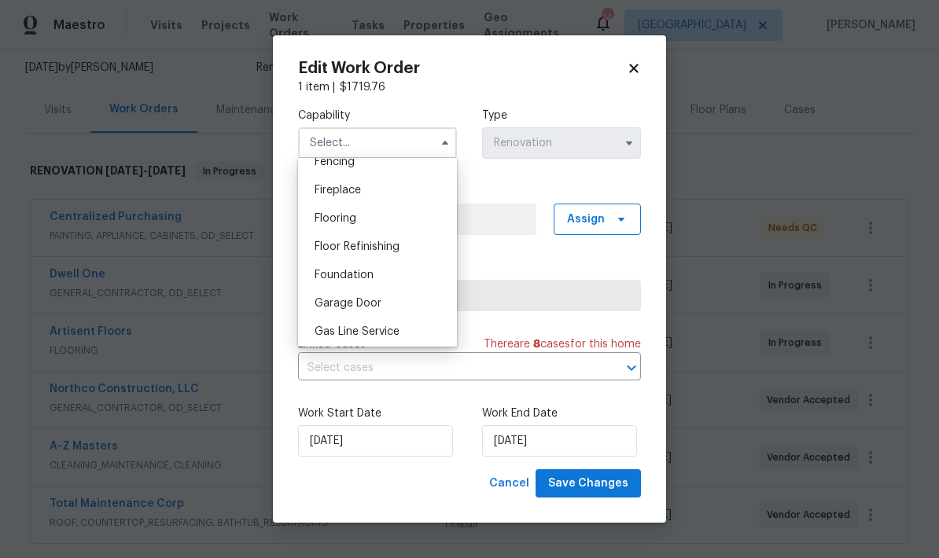
click at [318, 215] on span "Flooring" at bounding box center [335, 218] width 42 height 11
type input "Flooring"
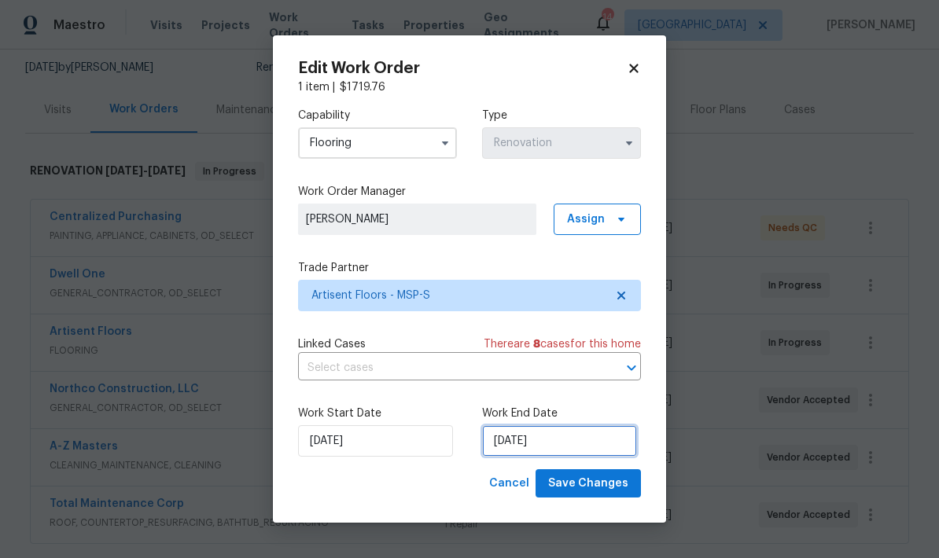
click at [562, 441] on input "[DATE]" at bounding box center [559, 440] width 155 height 31
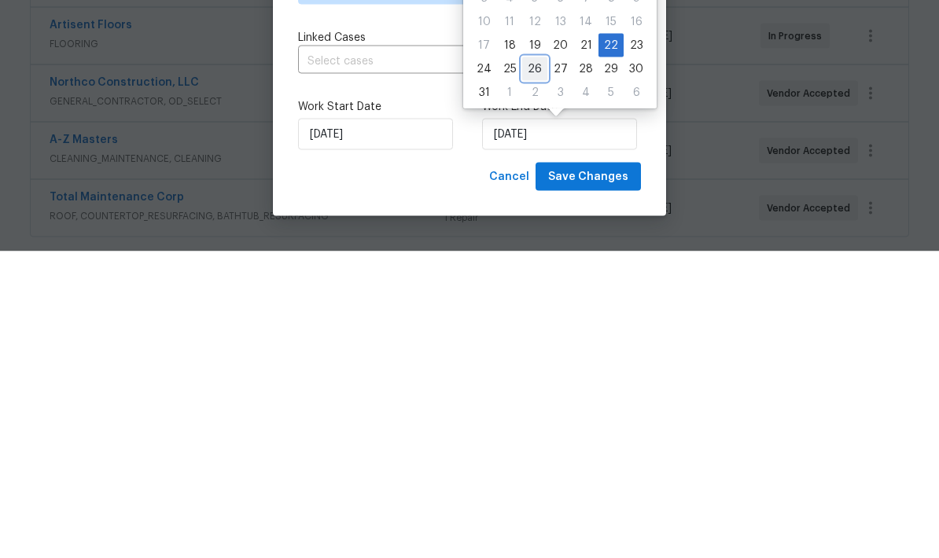
click at [533, 365] on div "26" at bounding box center [534, 376] width 25 height 22
type input "8/26/2025"
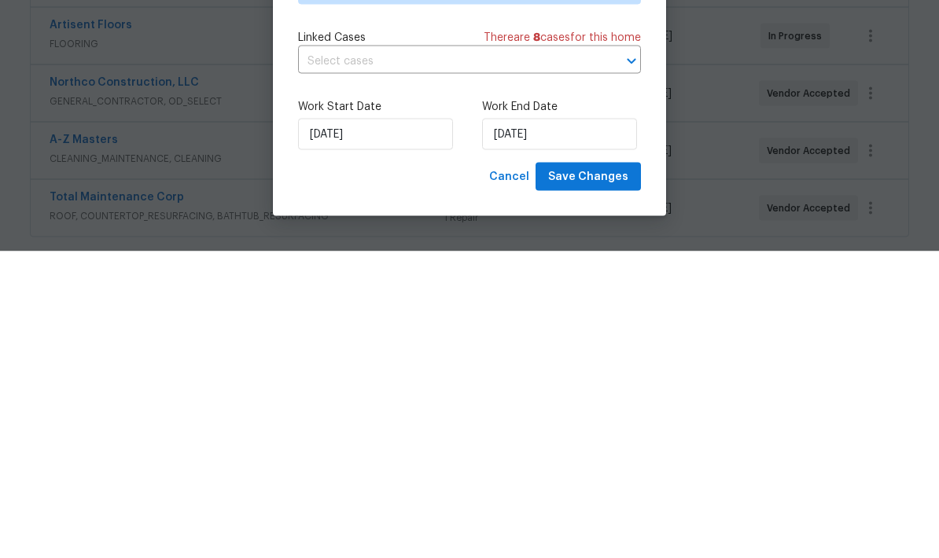
scroll to position [63, 0]
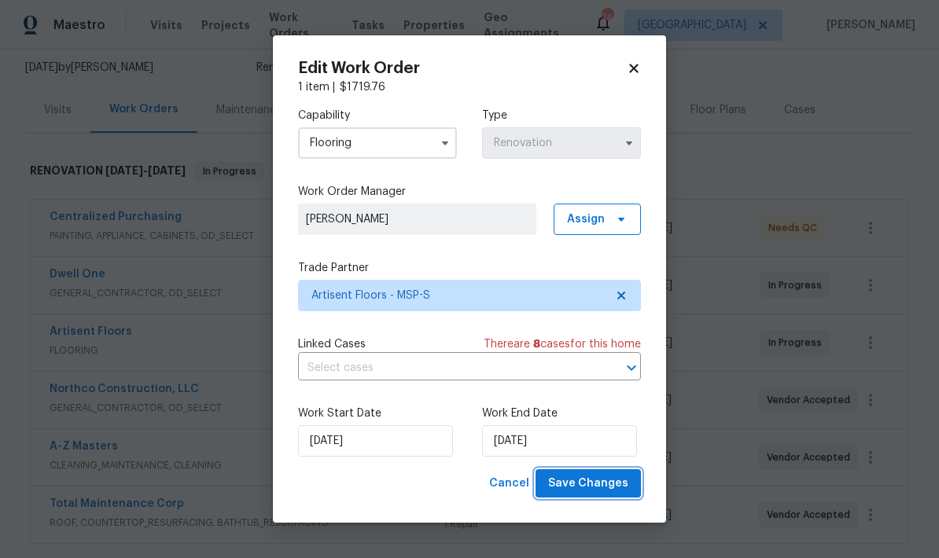
click at [590, 476] on span "Save Changes" at bounding box center [588, 484] width 80 height 20
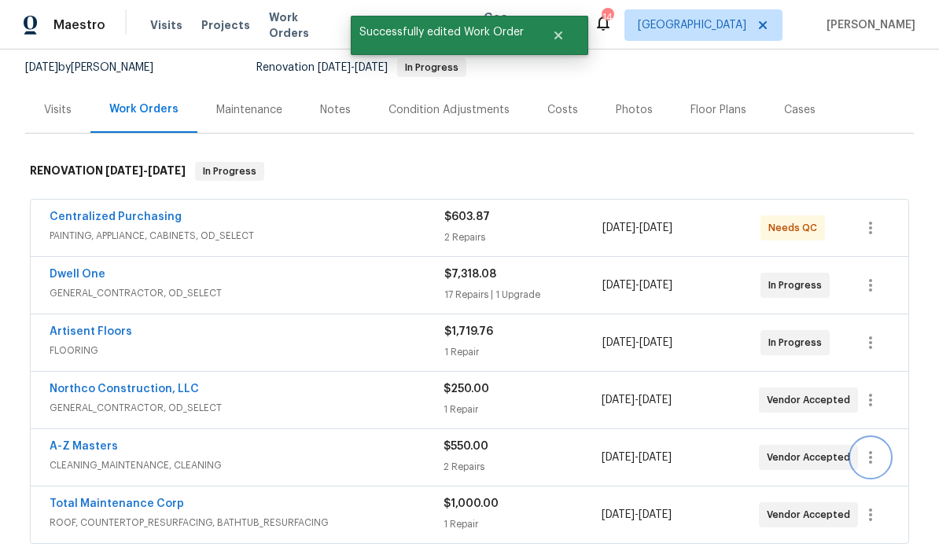
click at [881, 439] on button "button" at bounding box center [870, 458] width 38 height 38
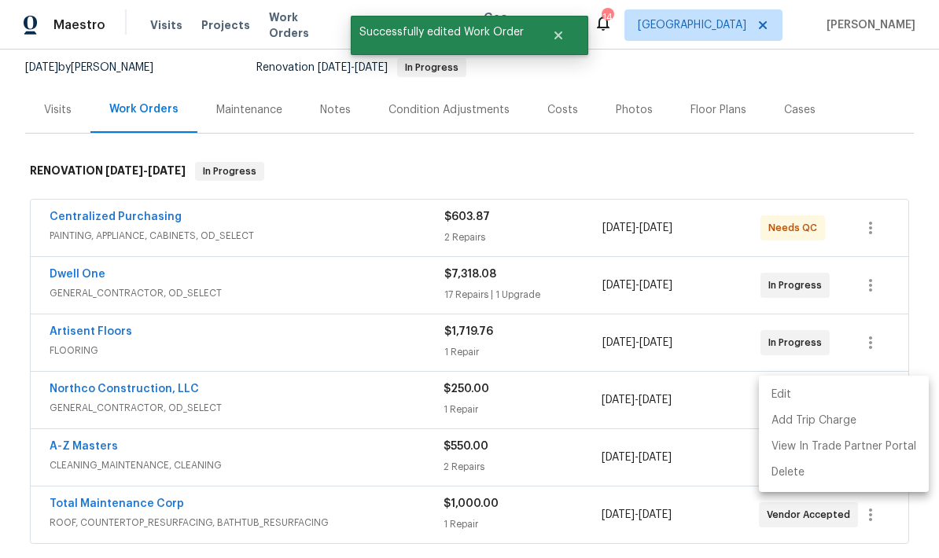
click at [782, 390] on li "Edit" at bounding box center [844, 395] width 170 height 26
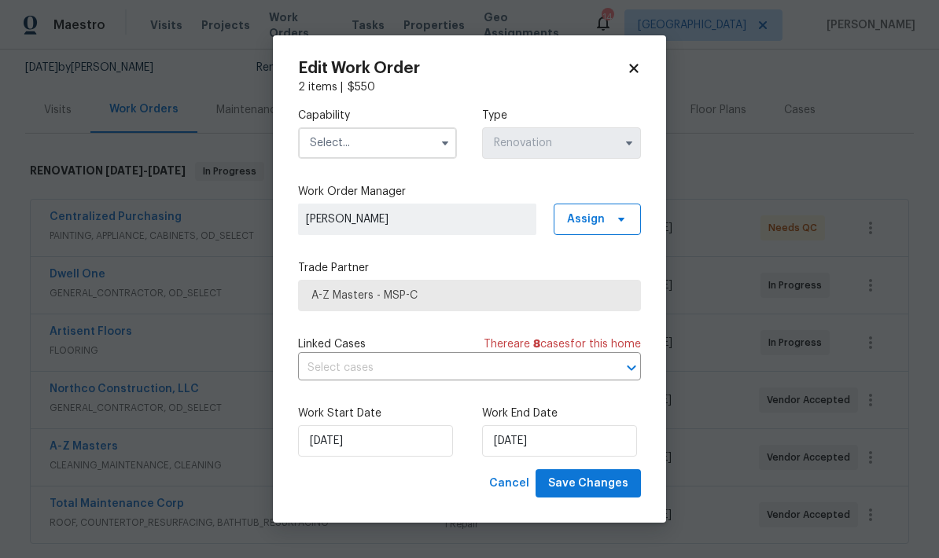
click at [342, 145] on input "text" at bounding box center [377, 142] width 159 height 31
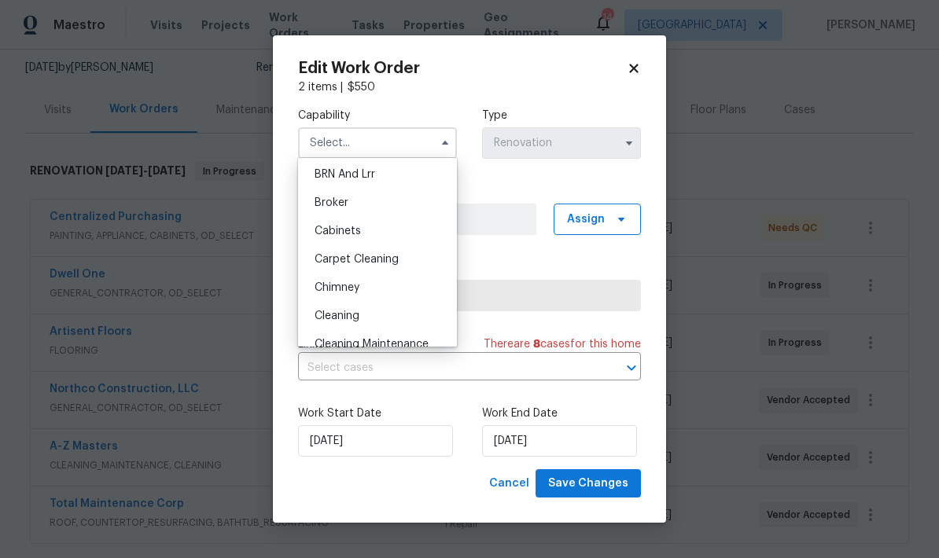
scroll to position [99, 0]
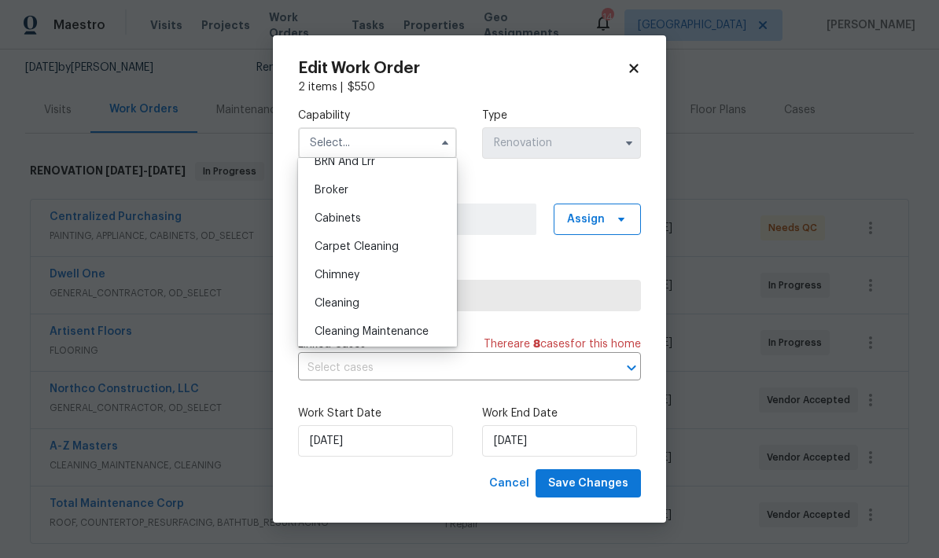
click at [322, 304] on span "Cleaning" at bounding box center [336, 303] width 45 height 11
type input "Cleaning"
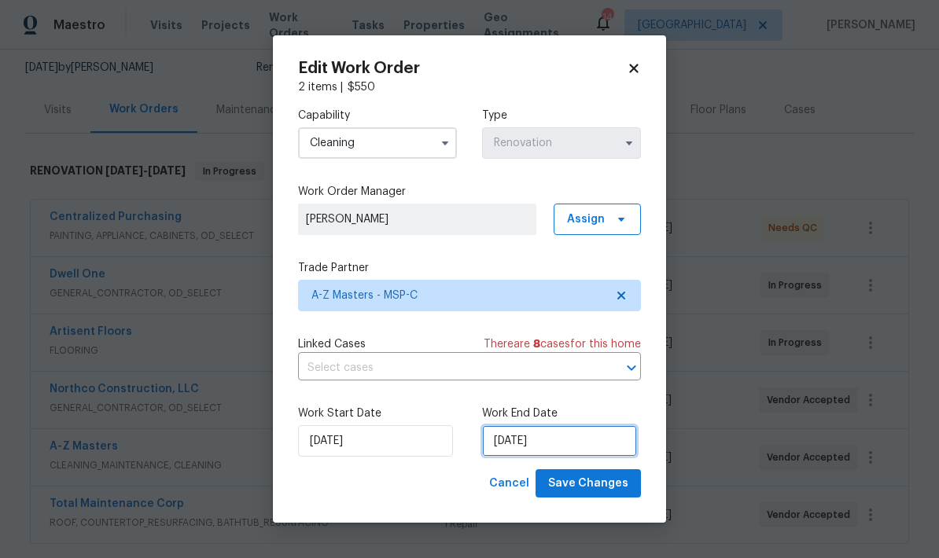
click at [560, 451] on input "8/23/2025" at bounding box center [559, 440] width 155 height 31
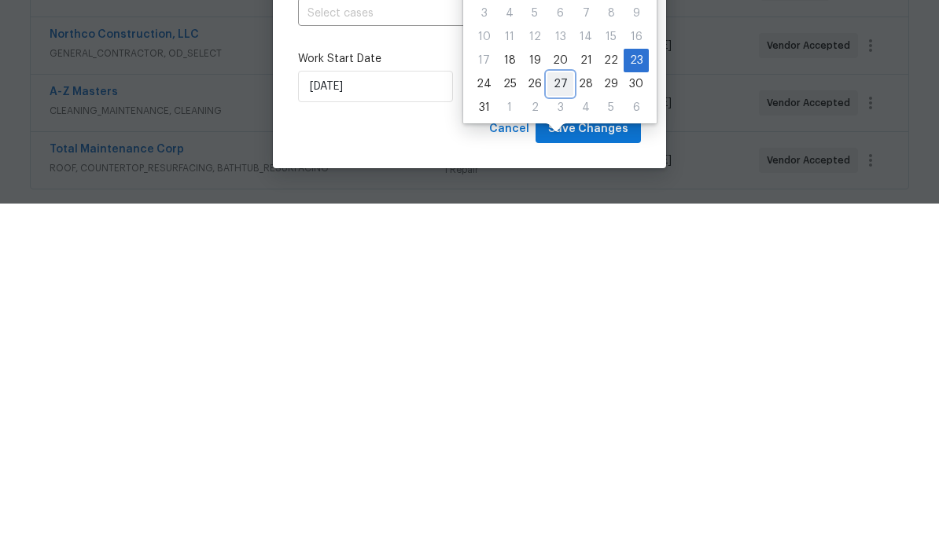
click at [555, 428] on div "27" at bounding box center [560, 439] width 26 height 22
type input "8/27/2025"
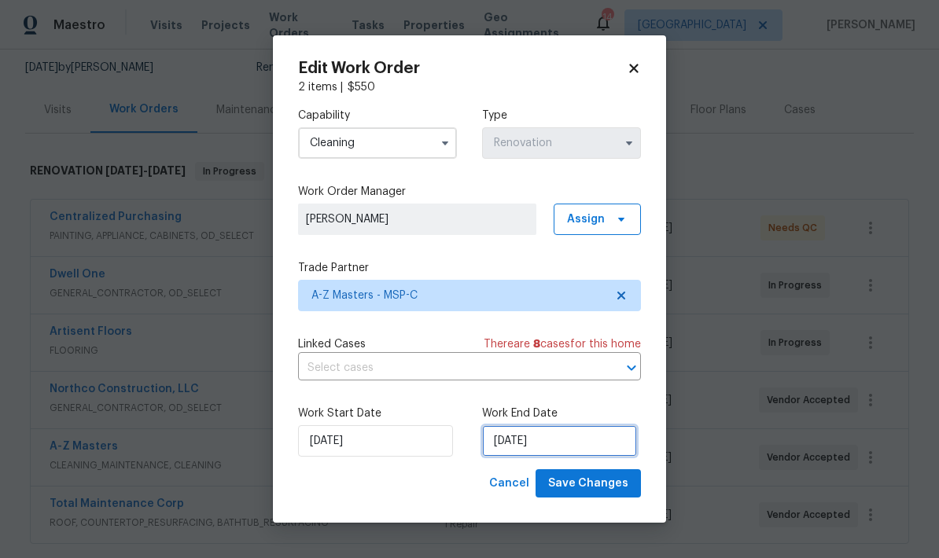
click at [559, 442] on input "8/27/2025" at bounding box center [559, 440] width 155 height 31
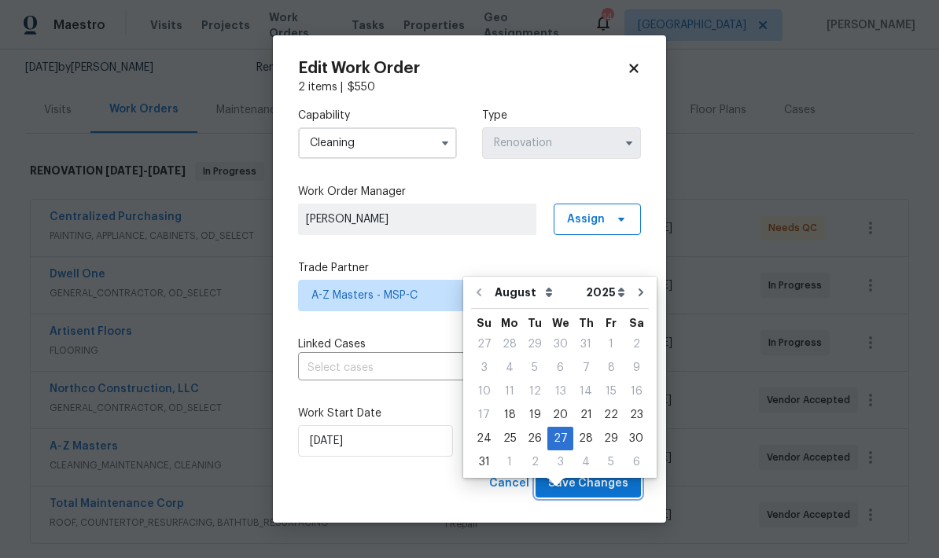
click at [594, 489] on span "Save Changes" at bounding box center [588, 484] width 80 height 20
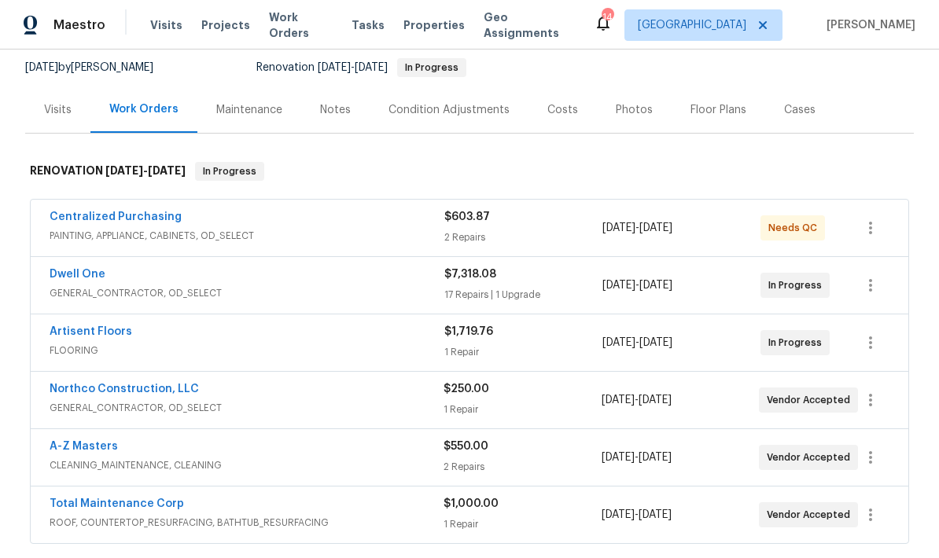
click at [114, 515] on span "ROOF, COUNTERTOP_RESURFACING, BATHTUB_RESURFACING" at bounding box center [247, 523] width 394 height 16
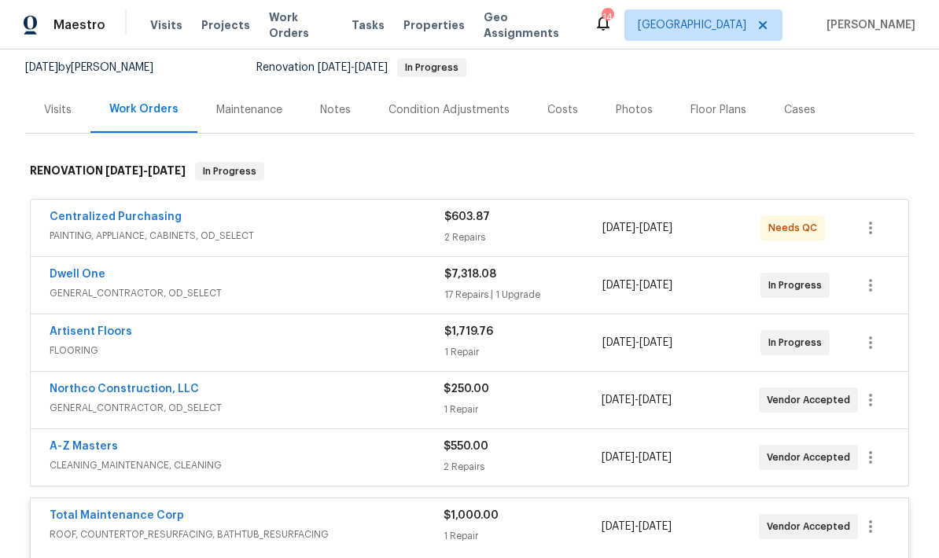
click at [86, 510] on link "Total Maintenance Corp" at bounding box center [117, 515] width 134 height 11
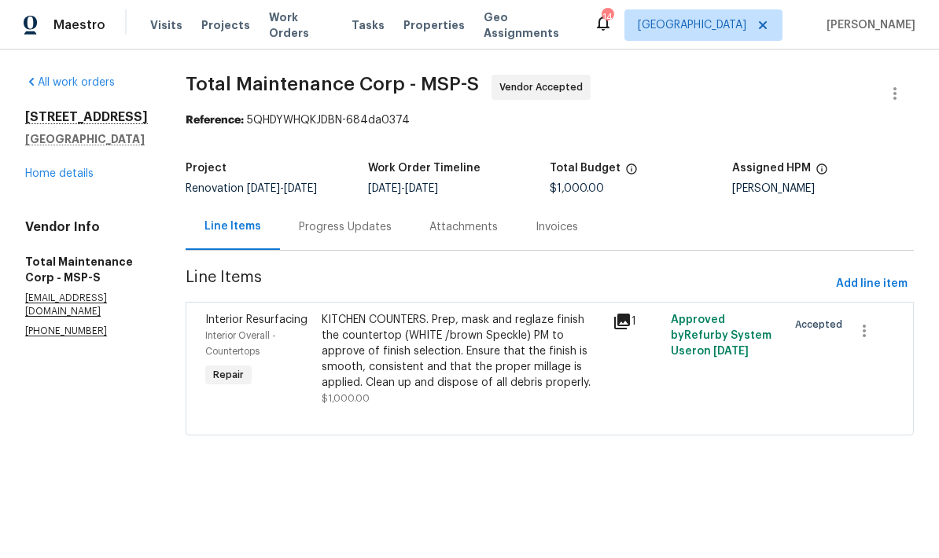
click at [303, 238] on div "Progress Updates" at bounding box center [345, 227] width 130 height 46
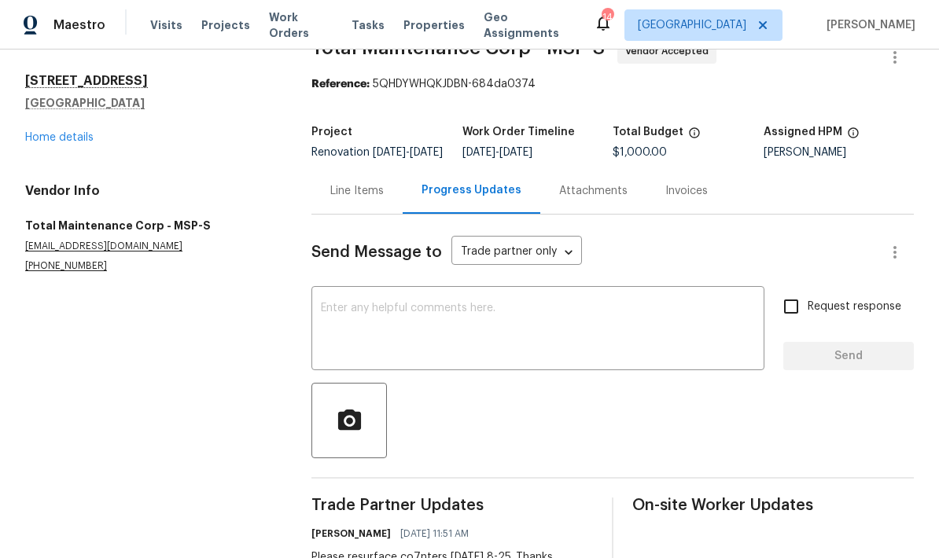
scroll to position [63, 0]
click at [46, 132] on link "Home details" at bounding box center [59, 137] width 68 height 11
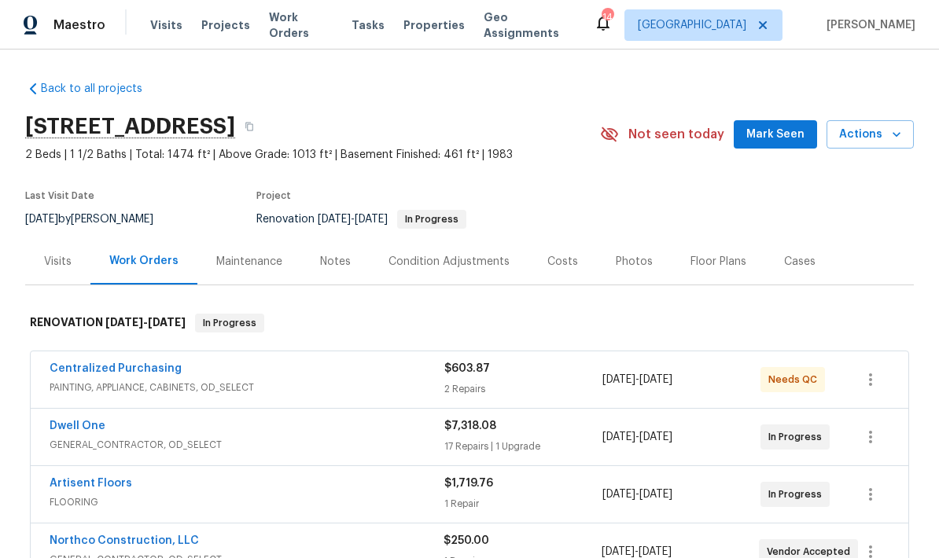
click at [873, 125] on span "Actions" at bounding box center [870, 135] width 62 height 20
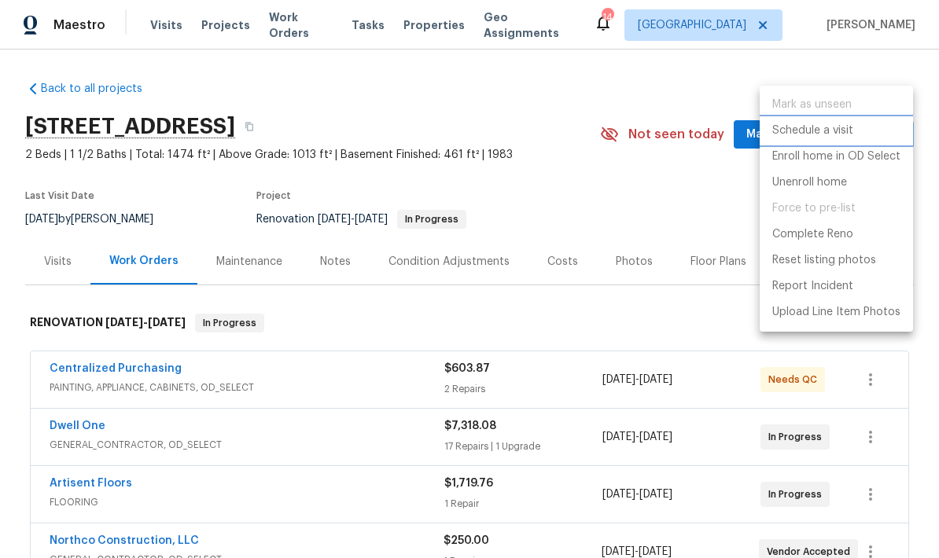
click at [789, 134] on p "Schedule a visit" at bounding box center [812, 131] width 81 height 17
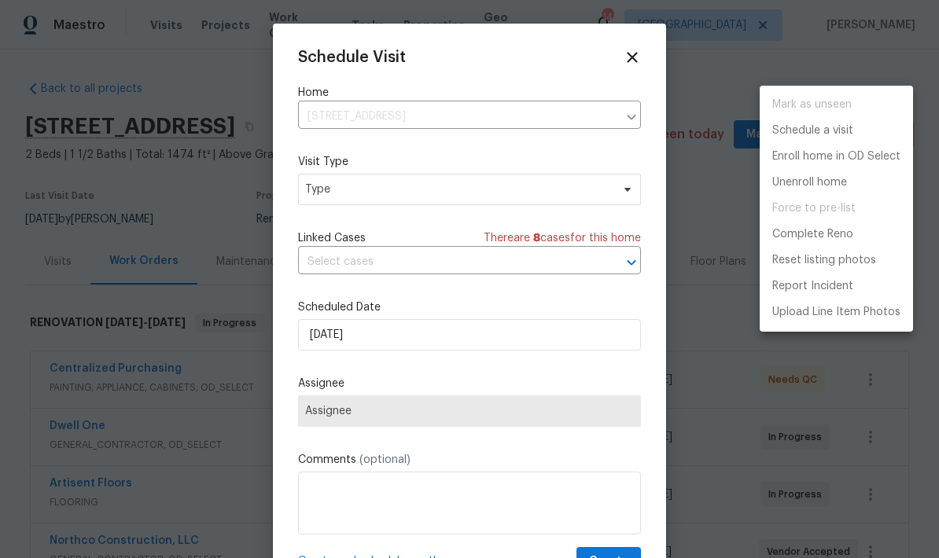
click at [340, 196] on div at bounding box center [469, 279] width 939 height 558
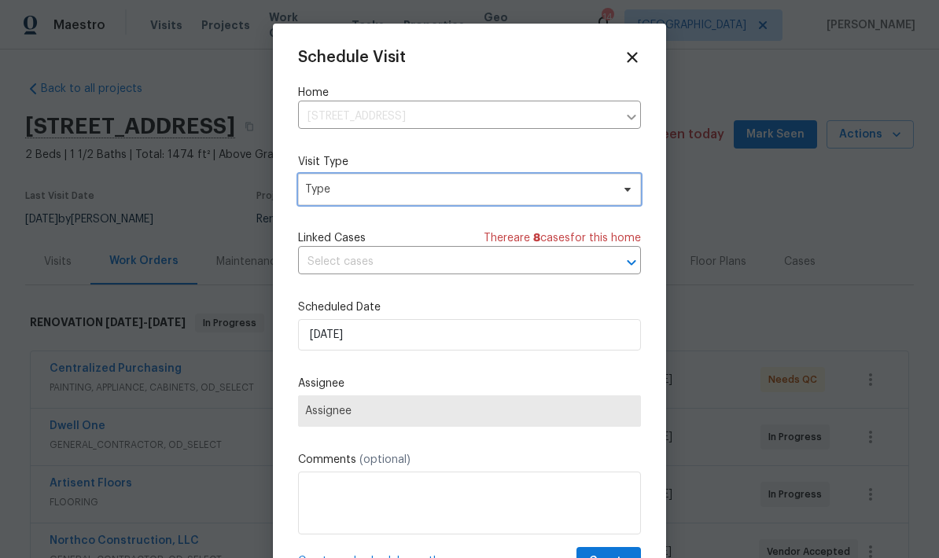
click at [334, 200] on span "Type" at bounding box center [469, 189] width 343 height 31
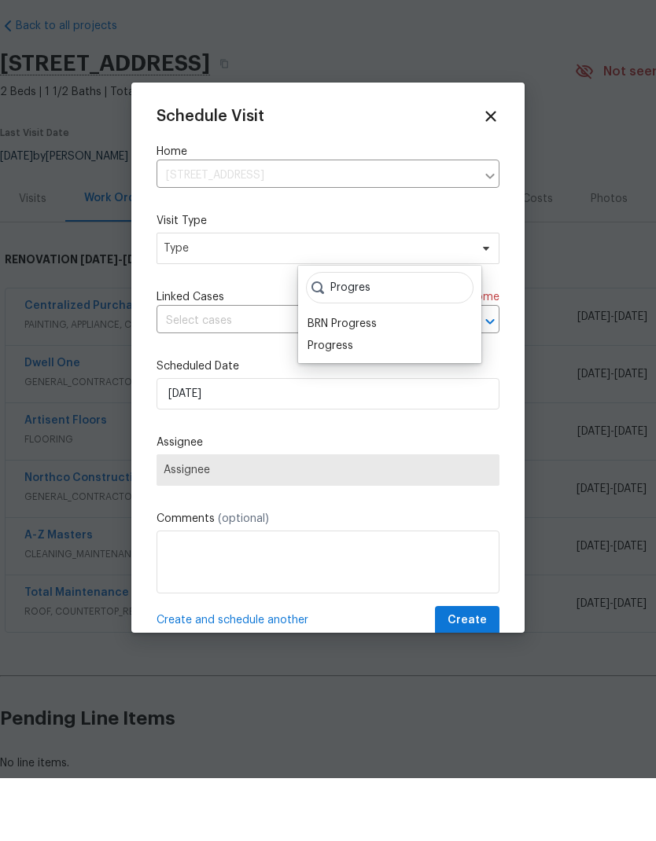
type input "Progres"
click at [321, 401] on div "Progress" at bounding box center [330, 409] width 46 height 16
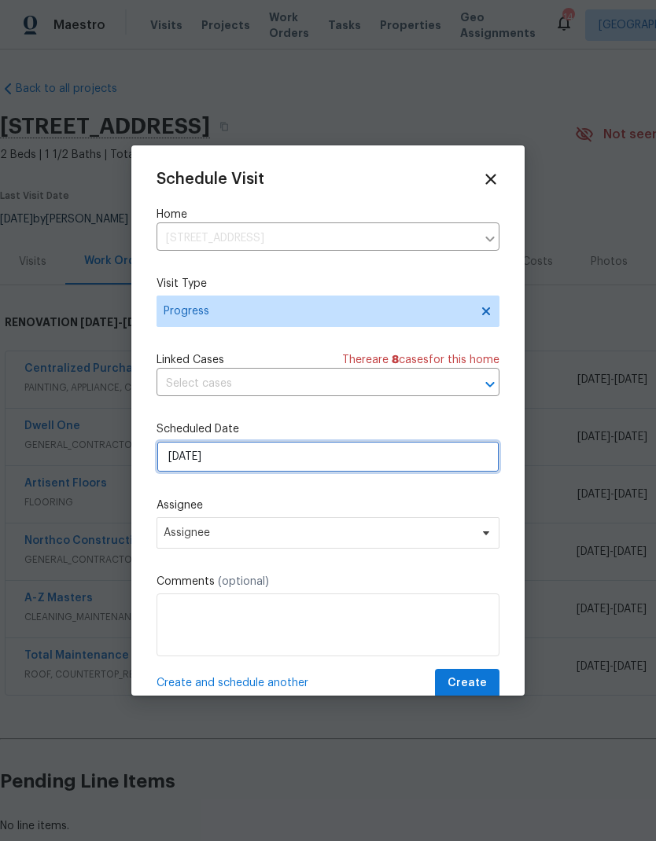
click at [193, 459] on input "8/24/2025" at bounding box center [327, 456] width 343 height 31
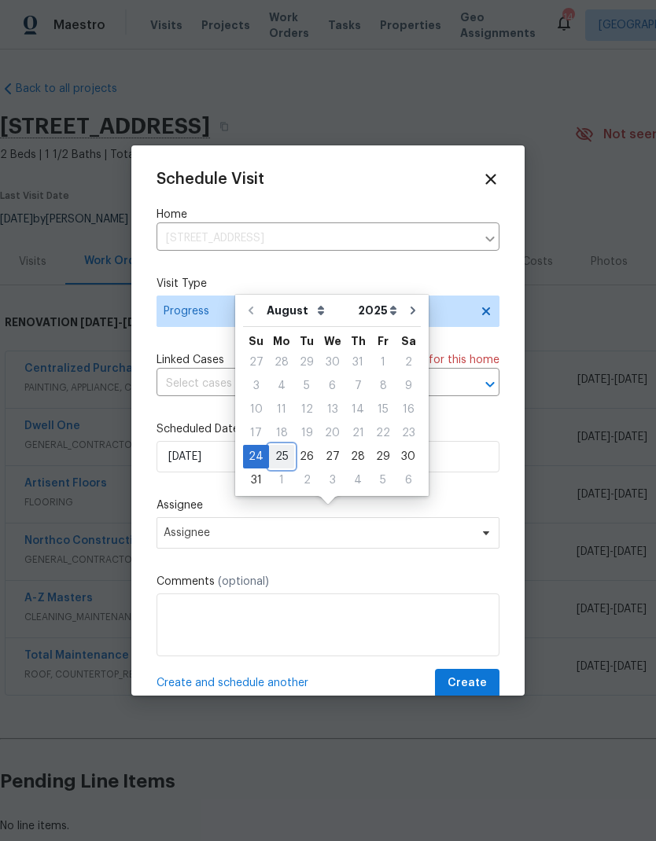
click at [280, 446] on div "25" at bounding box center [281, 457] width 25 height 22
type input "[DATE]"
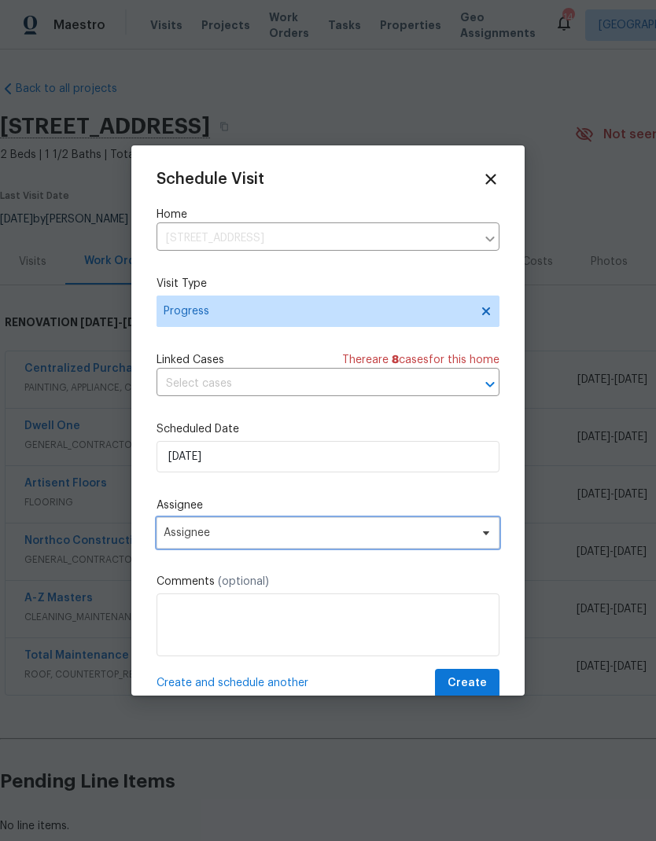
click at [192, 525] on span "Assignee" at bounding box center [327, 532] width 343 height 31
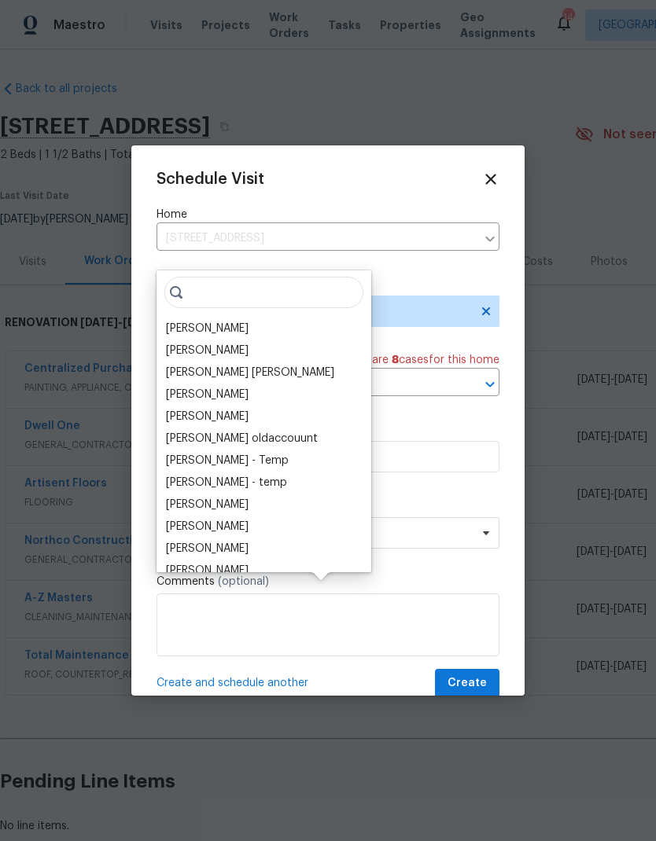
click at [175, 321] on div "[PERSON_NAME]" at bounding box center [207, 329] width 83 height 16
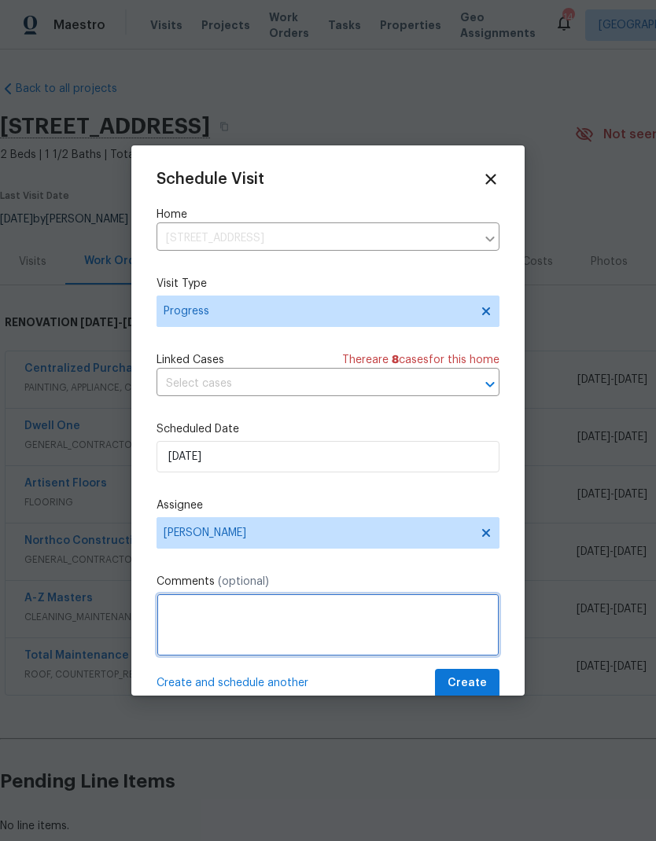
click at [177, 609] on textarea at bounding box center [327, 624] width 343 height 63
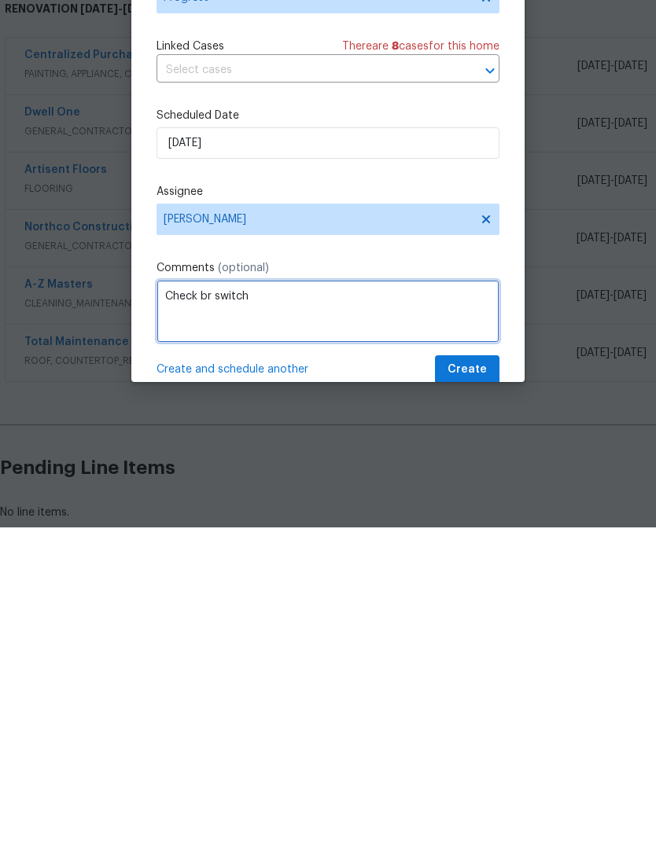
type textarea "Check br switch"
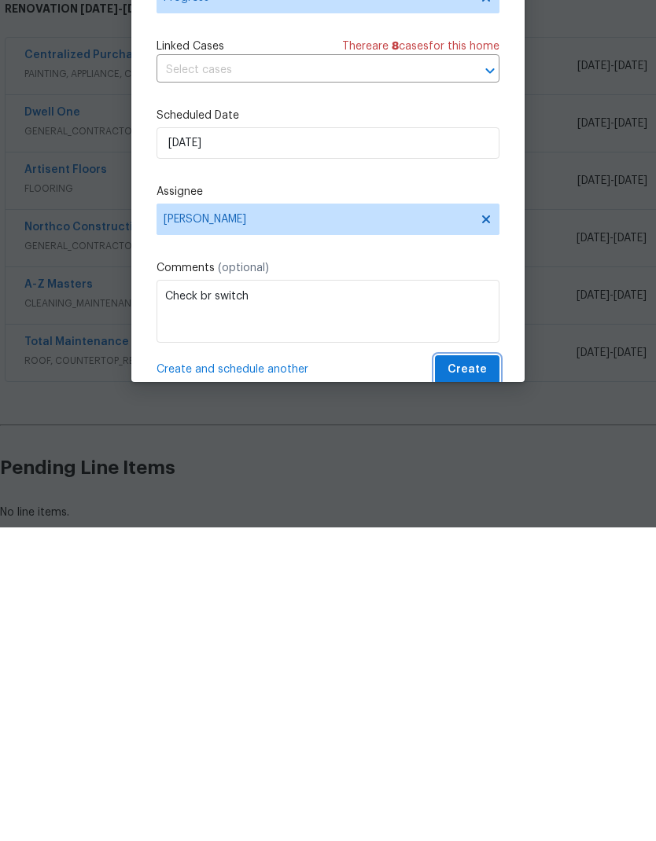
click at [461, 616] on span "Create" at bounding box center [466, 684] width 39 height 20
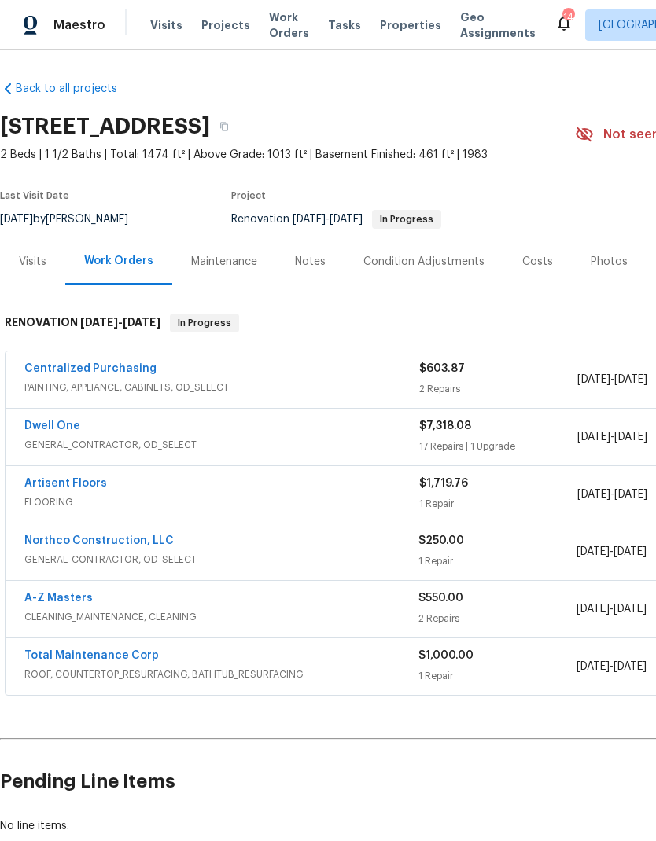
click at [63, 535] on link "Northco Construction, LLC" at bounding box center [98, 540] width 149 height 11
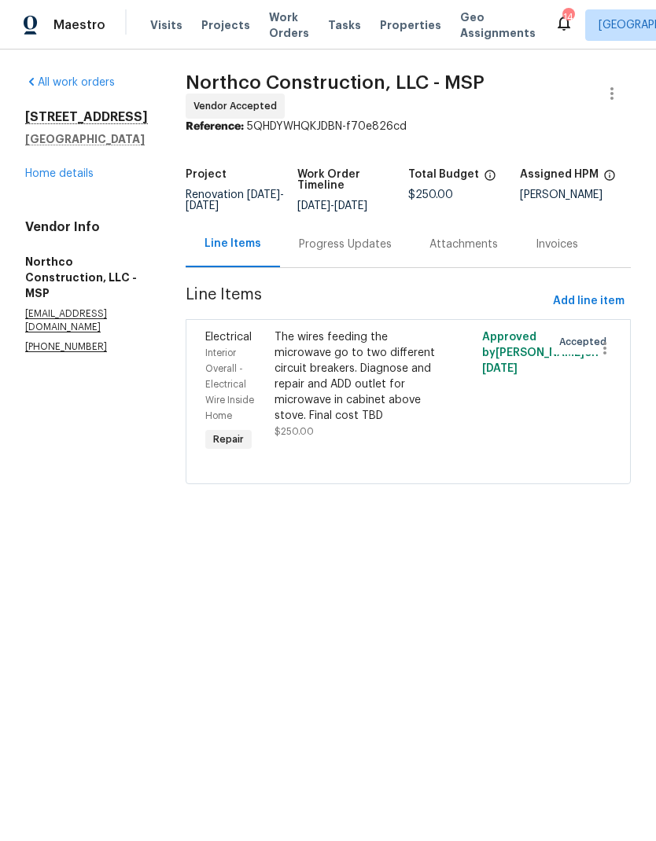
click at [42, 179] on link "Home details" at bounding box center [59, 173] width 68 height 11
